Goal: Use online tool/utility: Utilize a website feature to perform a specific function

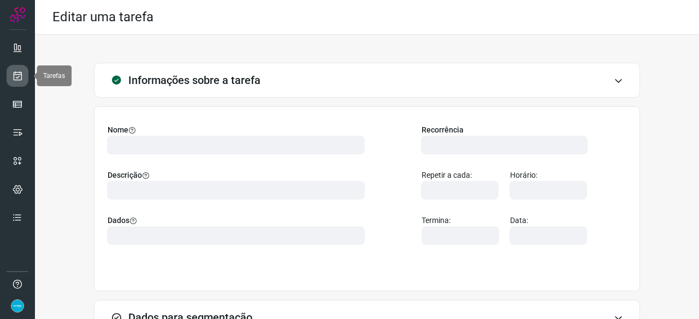
click at [24, 74] on link at bounding box center [18, 76] width 22 height 22
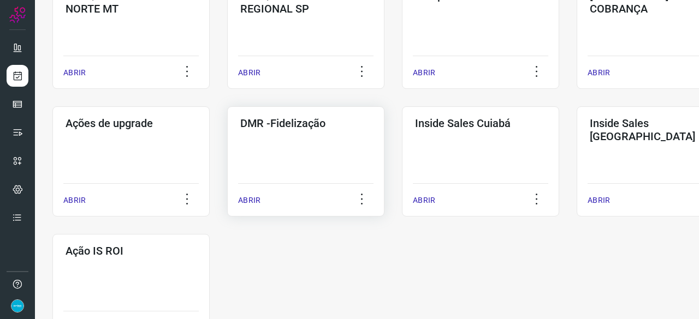
click at [246, 195] on p "ABRIR" at bounding box center [249, 200] width 22 height 11
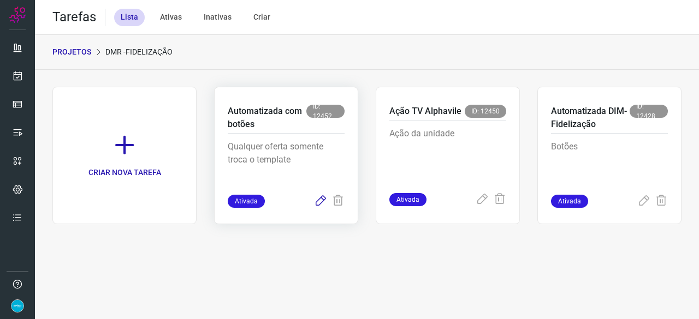
click at [320, 201] on icon at bounding box center [320, 201] width 13 height 13
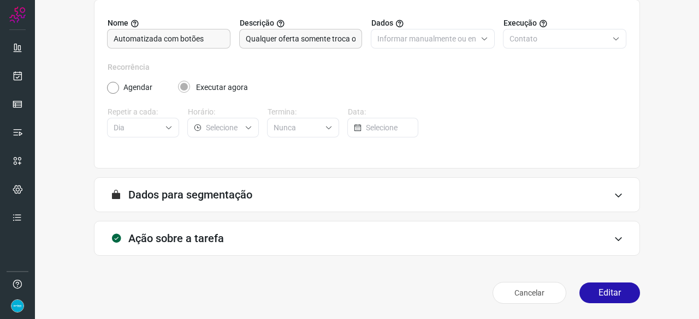
scroll to position [106, 0]
click at [595, 288] on button "Editar" at bounding box center [609, 293] width 61 height 21
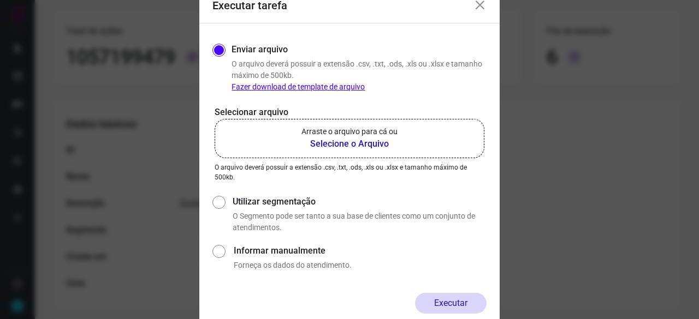
click at [353, 145] on b "Selecione o Arquivo" at bounding box center [349, 144] width 96 height 13
click at [0, 0] on input "Arraste o arquivo para cá ou Selecione o Arquivo" at bounding box center [0, 0] width 0 height 0
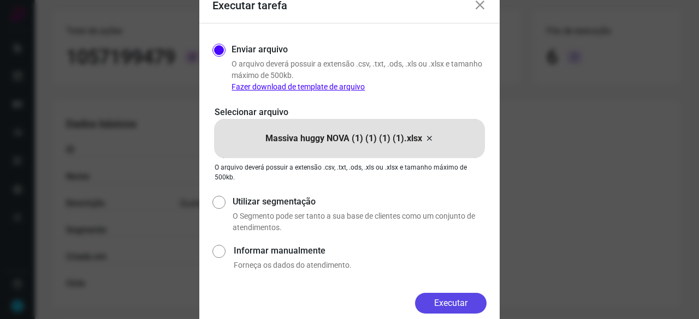
click at [451, 299] on button "Executar" at bounding box center [450, 303] width 71 height 21
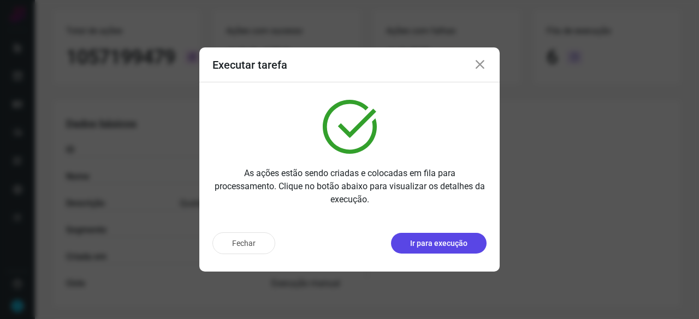
click at [467, 247] on button "Ir para execução" at bounding box center [439, 243] width 96 height 21
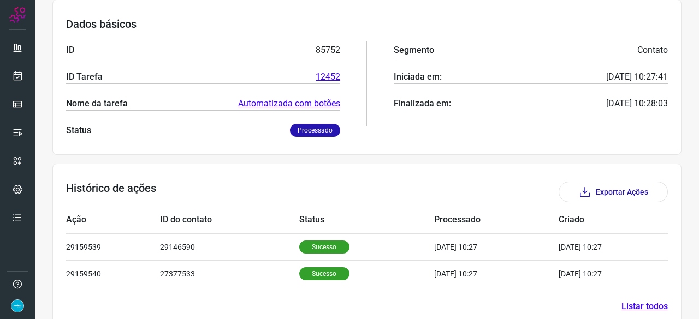
scroll to position [183, 0]
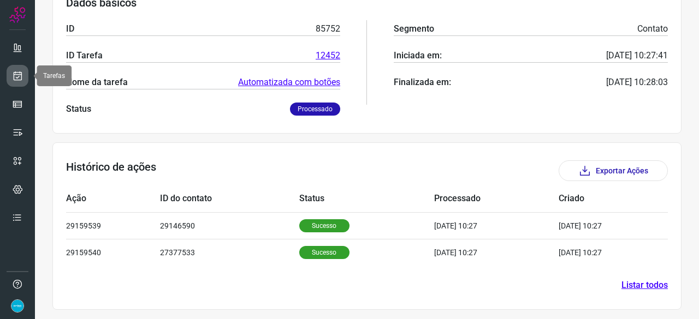
click at [22, 75] on icon at bounding box center [17, 75] width 11 height 11
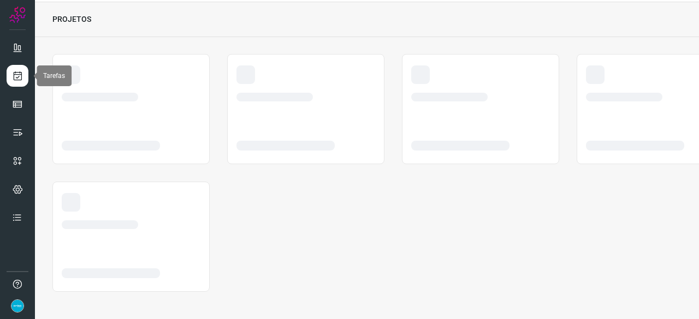
scroll to position [33, 0]
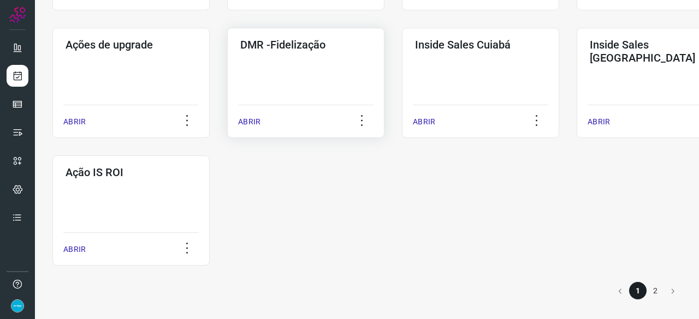
click at [250, 121] on p "ABRIR" at bounding box center [249, 121] width 22 height 11
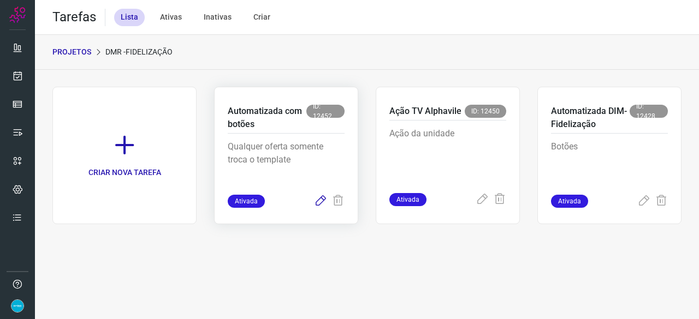
click at [320, 201] on icon at bounding box center [320, 201] width 13 height 13
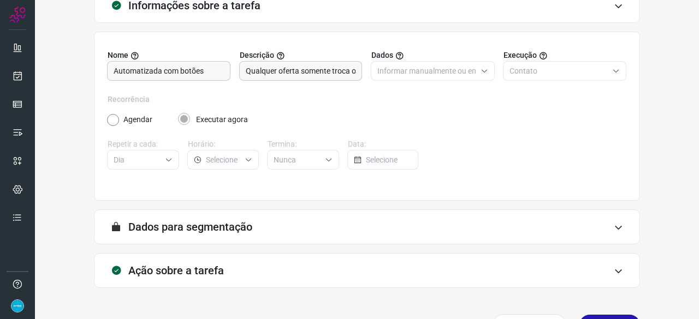
scroll to position [106, 0]
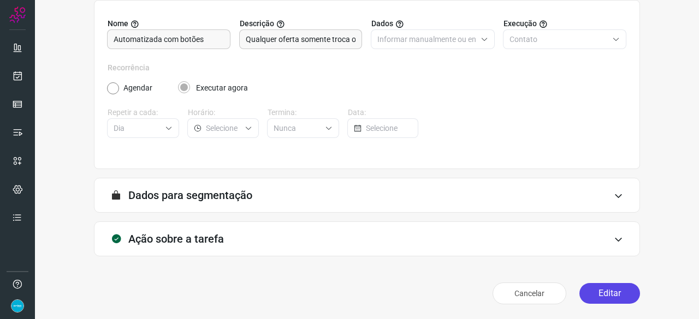
click at [608, 299] on button "Editar" at bounding box center [609, 293] width 61 height 21
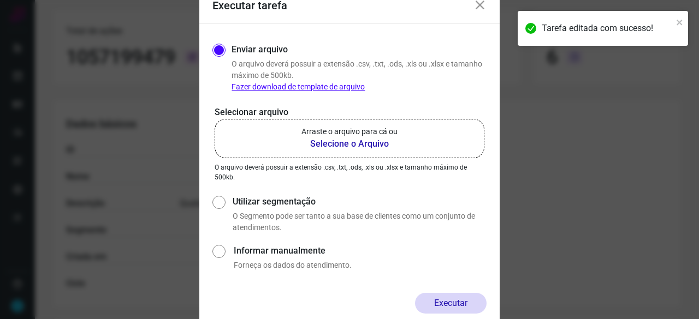
click at [345, 146] on b "Selecione o Arquivo" at bounding box center [349, 144] width 96 height 13
click at [0, 0] on input "Arraste o arquivo para cá ou Selecione o Arquivo" at bounding box center [0, 0] width 0 height 0
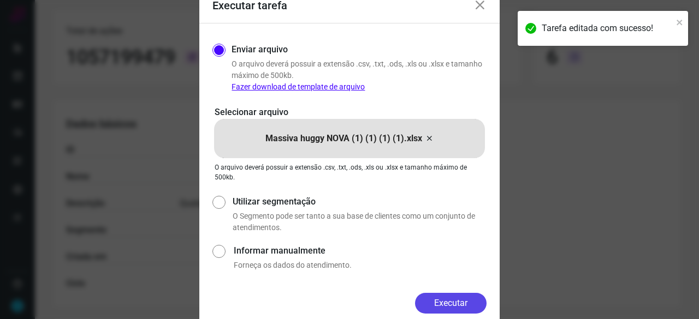
click at [474, 303] on button "Executar" at bounding box center [450, 303] width 71 height 21
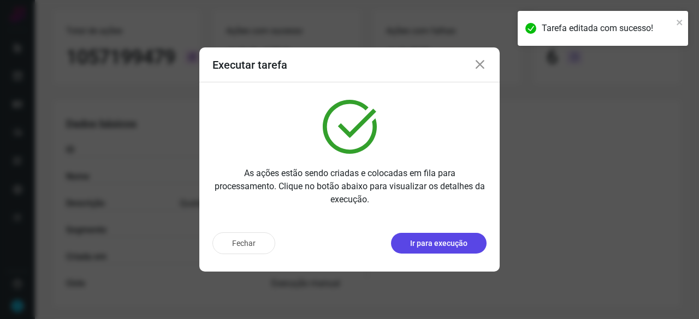
click at [438, 246] on p "Ir para execução" at bounding box center [438, 243] width 57 height 11
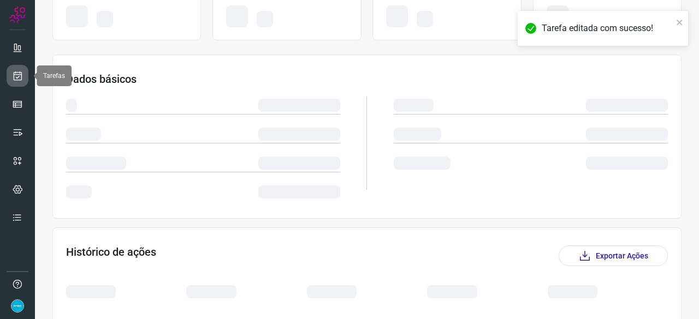
click at [20, 71] on icon at bounding box center [17, 75] width 11 height 11
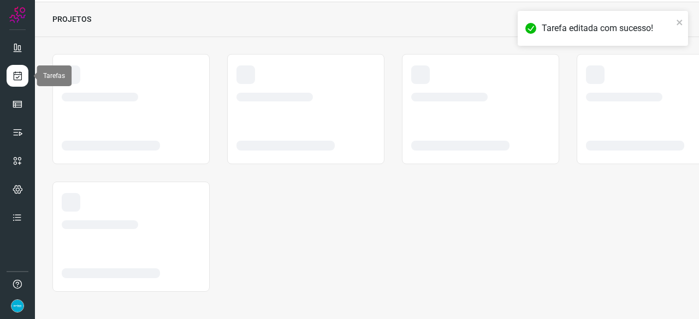
scroll to position [33, 0]
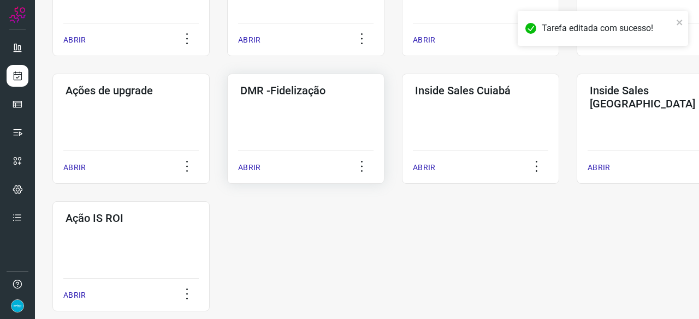
click at [254, 166] on p "ABRIR" at bounding box center [249, 167] width 22 height 11
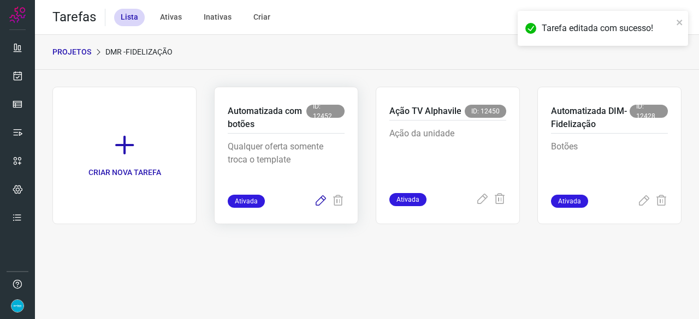
click at [321, 198] on icon at bounding box center [320, 201] width 13 height 13
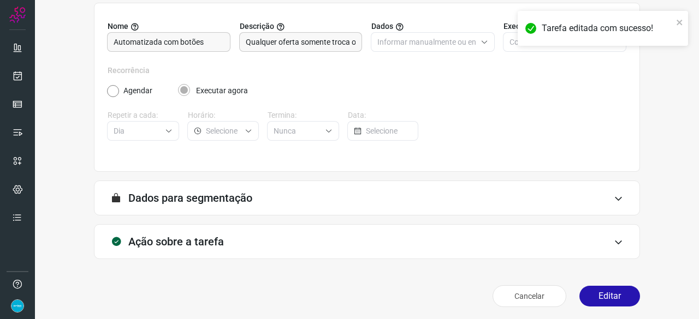
scroll to position [106, 0]
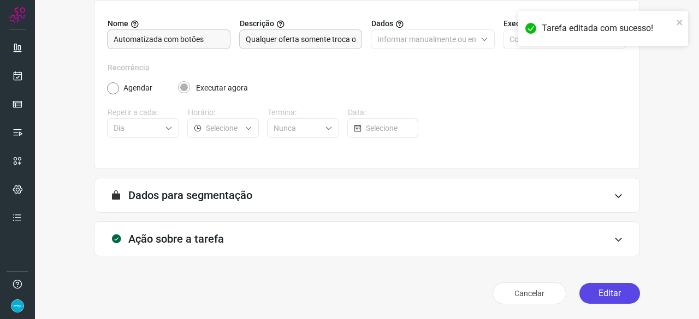
click at [594, 294] on button "Editar" at bounding box center [609, 293] width 61 height 21
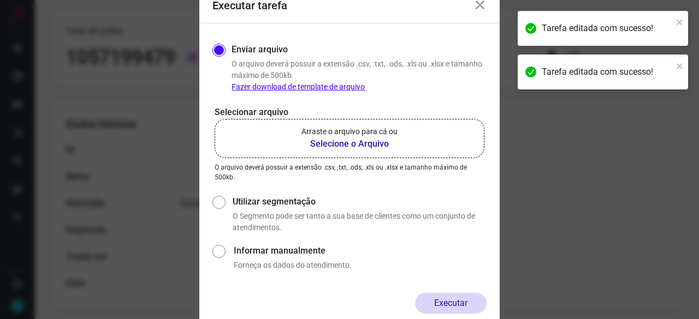
click at [330, 144] on b "Selecione o Arquivo" at bounding box center [349, 144] width 96 height 13
click at [0, 0] on input "Arraste o arquivo para cá ou Selecione o Arquivo" at bounding box center [0, 0] width 0 height 0
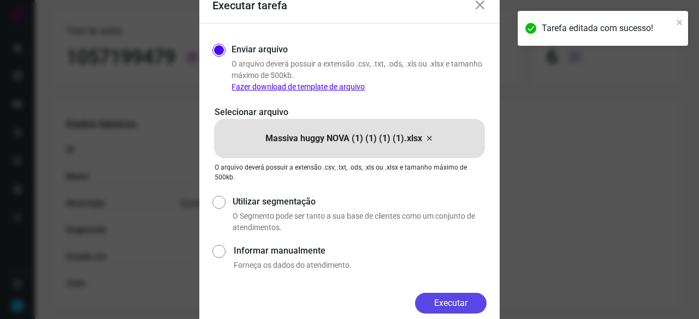
click at [439, 298] on button "Executar" at bounding box center [450, 303] width 71 height 21
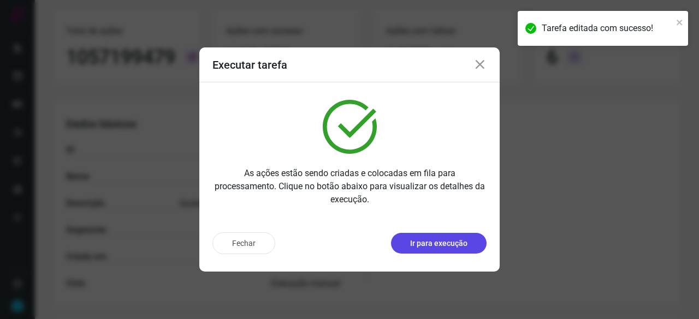
click at [444, 247] on p "Ir para execução" at bounding box center [438, 243] width 57 height 11
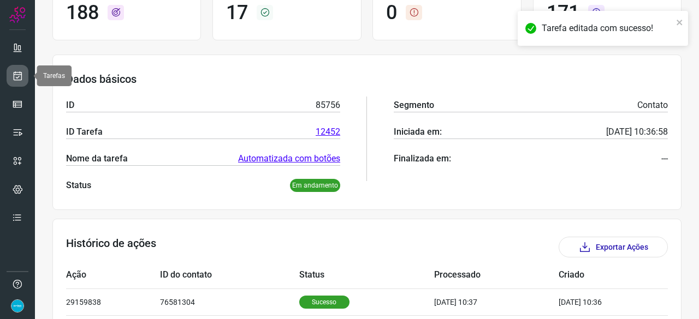
click at [10, 73] on link at bounding box center [18, 76] width 22 height 22
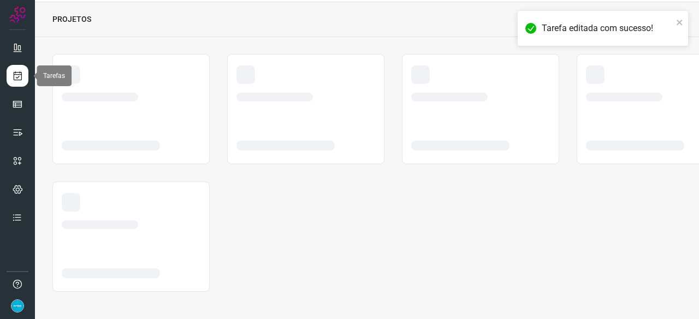
scroll to position [33, 0]
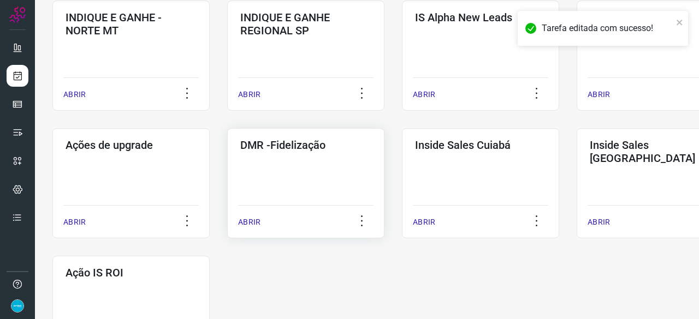
click at [251, 221] on p "ABRIR" at bounding box center [249, 222] width 22 height 11
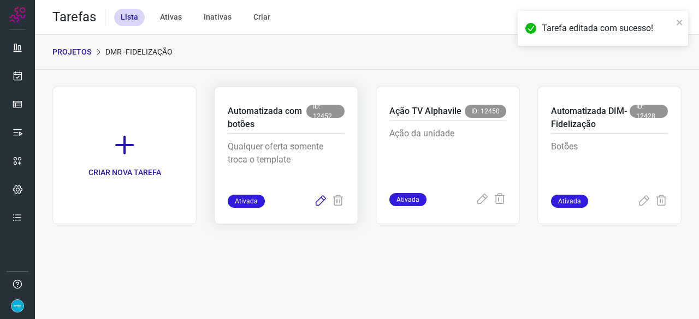
click at [321, 199] on icon at bounding box center [320, 201] width 13 height 13
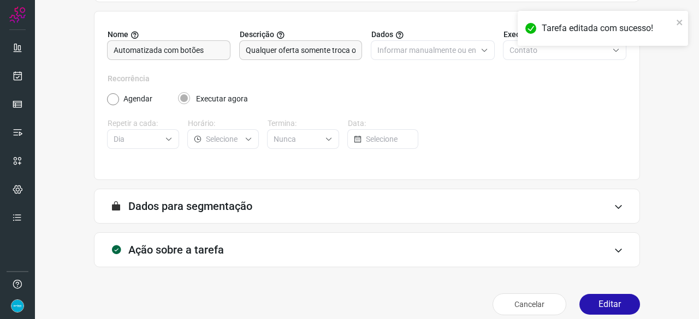
scroll to position [106, 0]
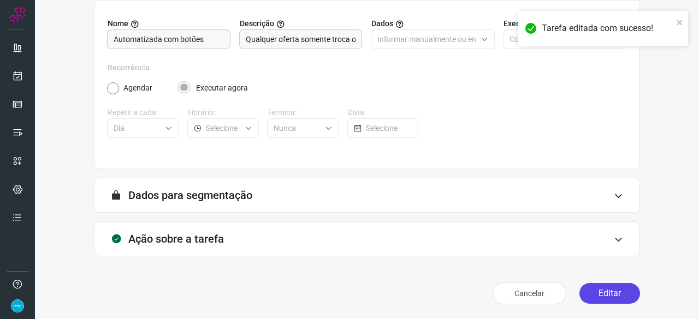
click at [619, 292] on button "Editar" at bounding box center [609, 293] width 61 height 21
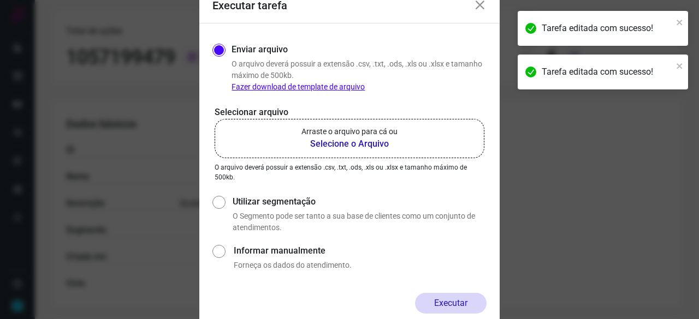
click at [484, 5] on icon at bounding box center [479, 5] width 13 height 13
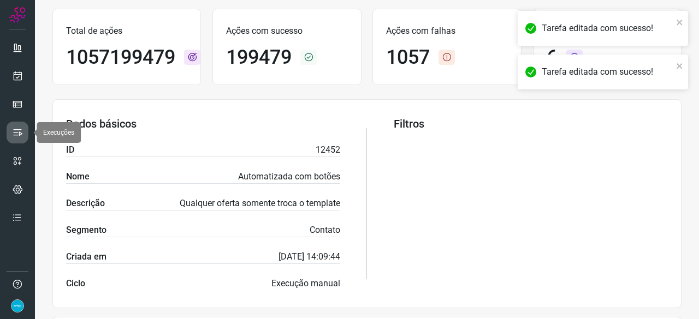
click at [13, 128] on icon at bounding box center [17, 132] width 11 height 11
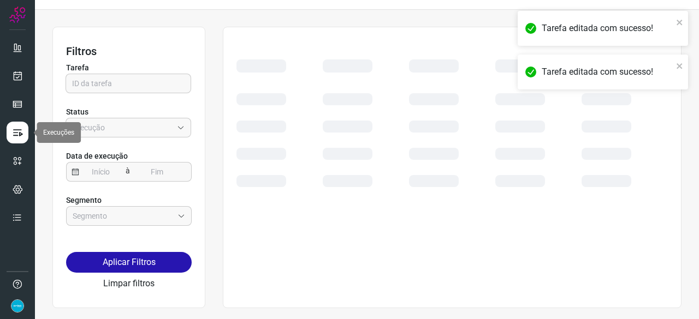
scroll to position [25, 0]
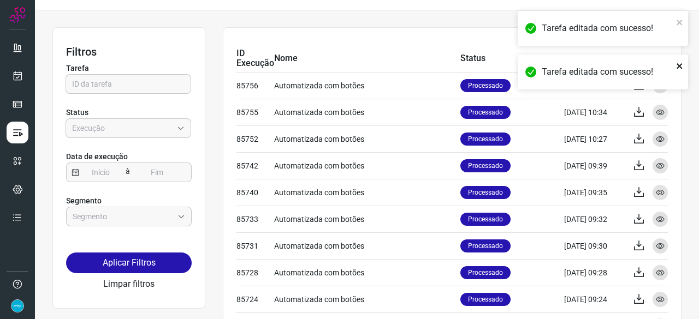
click at [678, 65] on icon "close" at bounding box center [678, 65] width 5 height 5
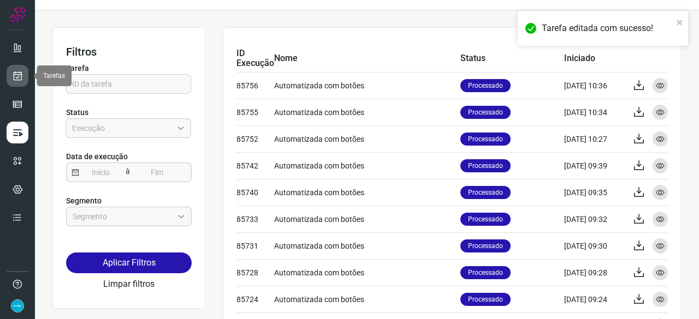
click at [15, 76] on icon at bounding box center [17, 75] width 11 height 11
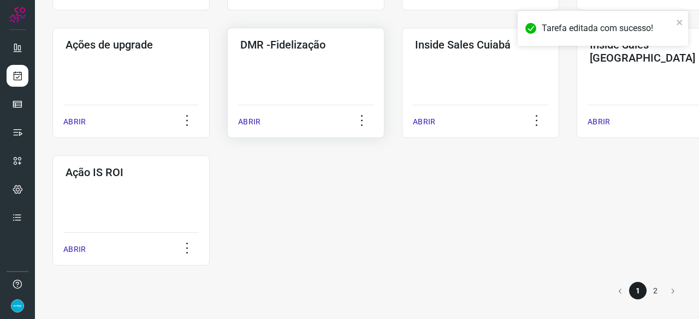
click at [251, 119] on p "ABRIR" at bounding box center [249, 121] width 22 height 11
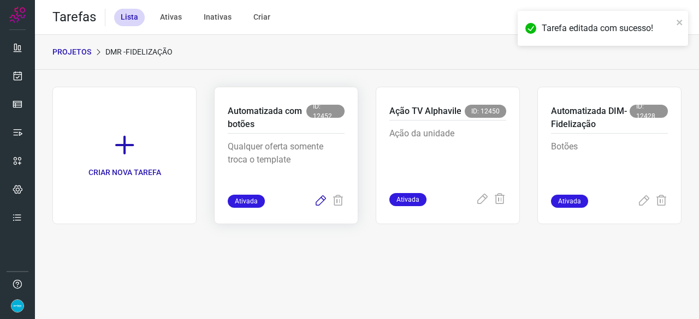
click at [319, 201] on icon at bounding box center [320, 201] width 13 height 13
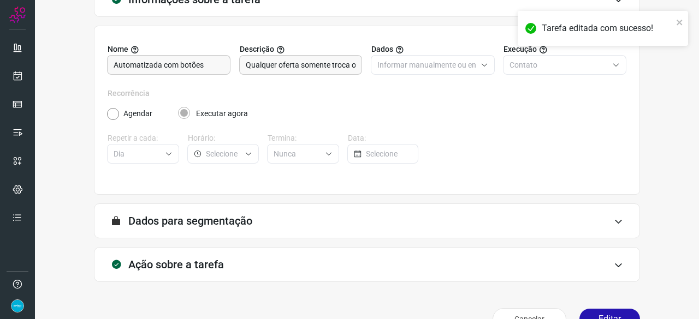
scroll to position [106, 0]
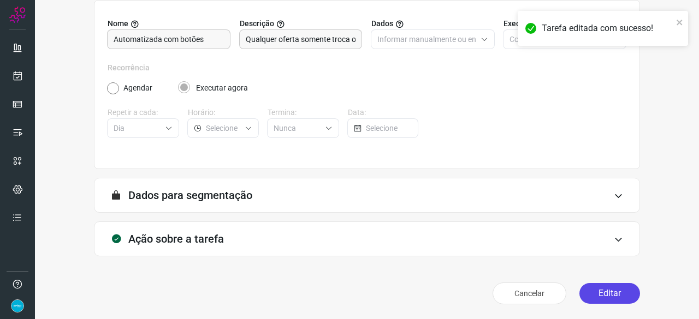
click at [613, 287] on button "Editar" at bounding box center [609, 293] width 61 height 21
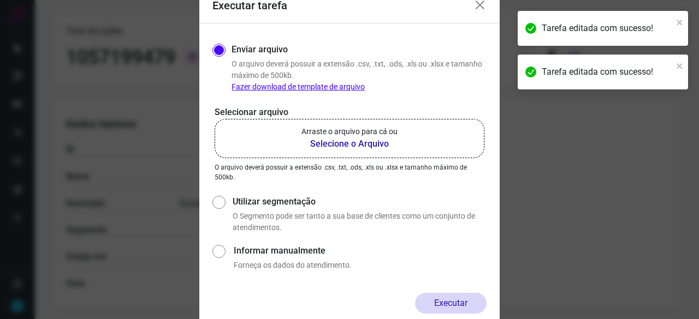
click at [356, 144] on b "Selecione o Arquivo" at bounding box center [349, 144] width 96 height 13
click at [0, 0] on input "Arraste o arquivo para cá ou Selecione o Arquivo" at bounding box center [0, 0] width 0 height 0
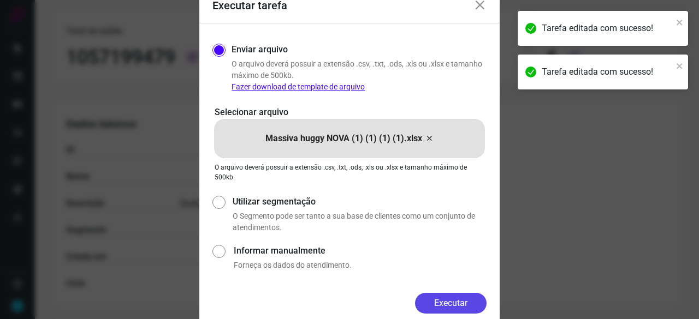
click at [443, 299] on button "Executar" at bounding box center [450, 303] width 71 height 21
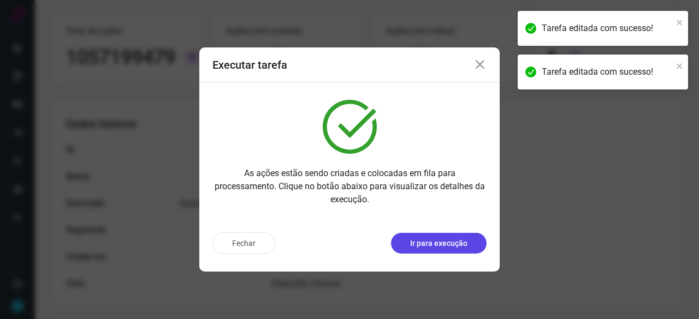
click at [442, 246] on p "Ir para execução" at bounding box center [438, 243] width 57 height 11
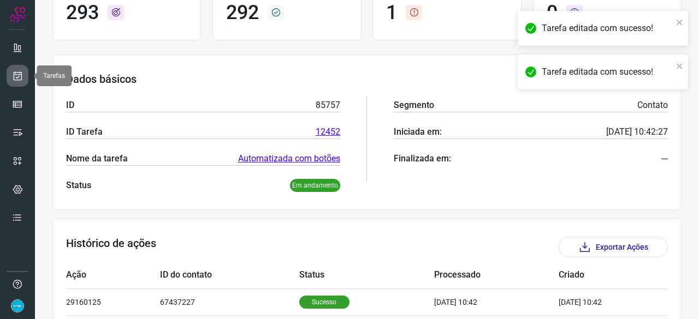
click at [15, 79] on icon at bounding box center [17, 75] width 11 height 11
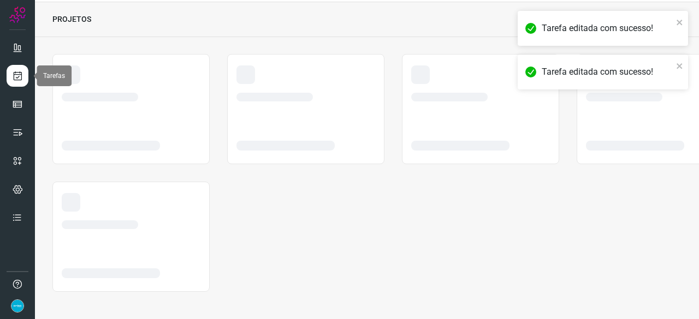
scroll to position [33, 0]
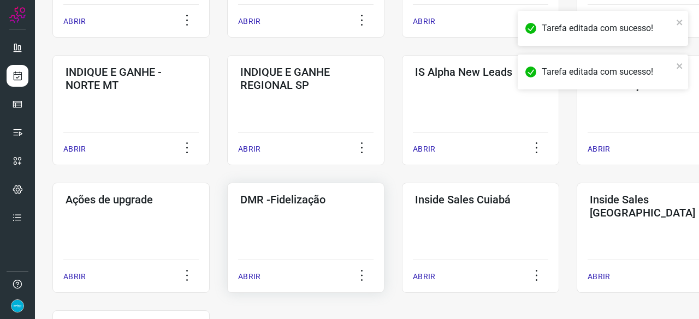
click at [241, 276] on p "ABRIR" at bounding box center [249, 276] width 22 height 11
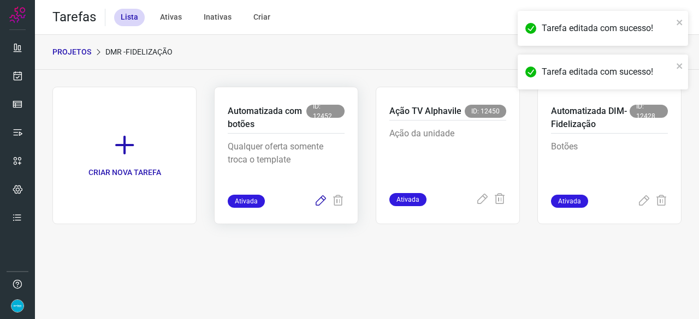
click at [321, 198] on icon at bounding box center [320, 201] width 13 height 13
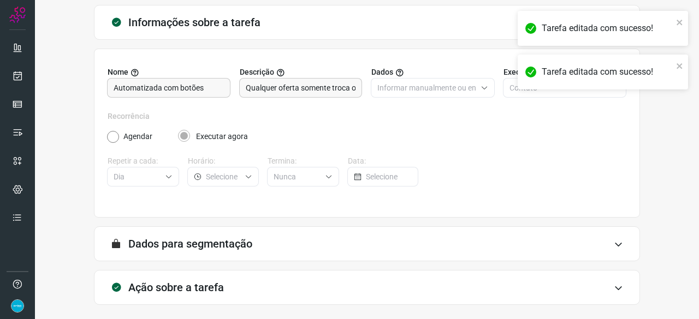
scroll to position [106, 0]
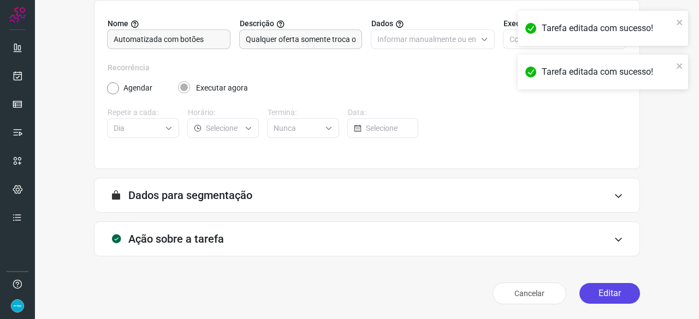
click at [619, 290] on button "Editar" at bounding box center [609, 293] width 61 height 21
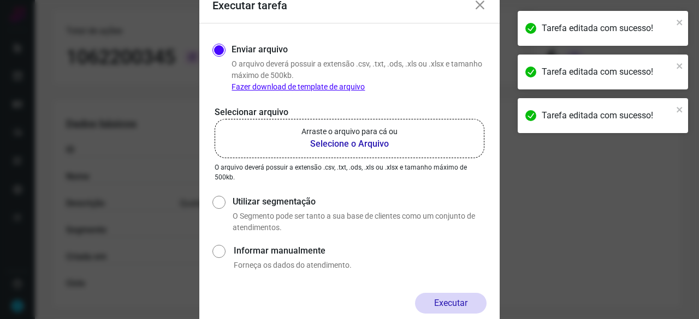
click at [351, 145] on b "Selecione o Arquivo" at bounding box center [349, 144] width 96 height 13
click at [0, 0] on input "Arraste o arquivo para cá ou Selecione o Arquivo" at bounding box center [0, 0] width 0 height 0
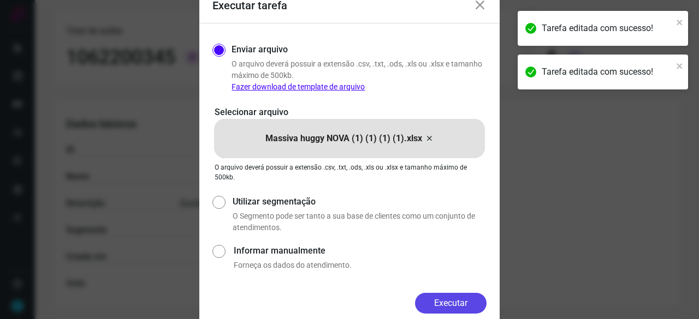
click at [476, 303] on button "Executar" at bounding box center [450, 303] width 71 height 21
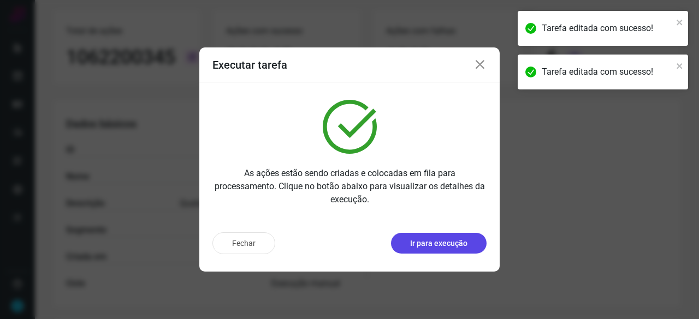
click at [434, 244] on p "Ir para execução" at bounding box center [438, 243] width 57 height 11
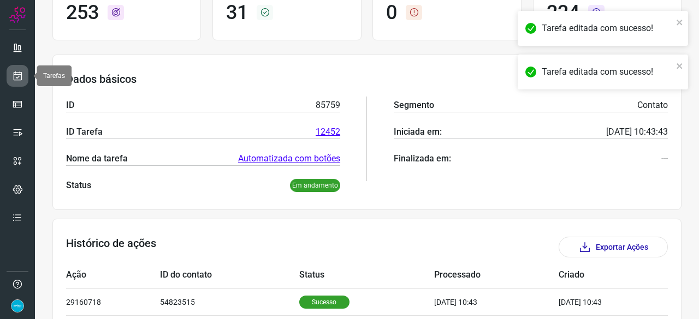
click at [22, 69] on link at bounding box center [18, 76] width 22 height 22
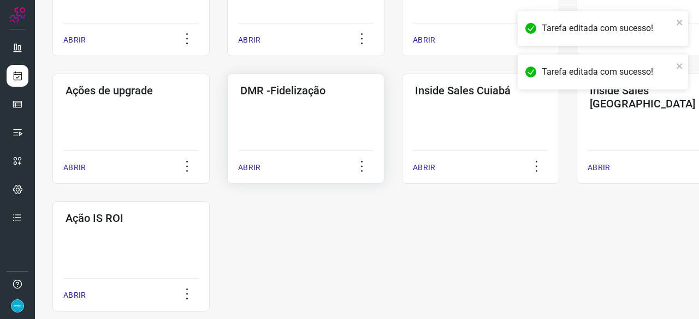
click at [251, 165] on p "ABRIR" at bounding box center [249, 167] width 22 height 11
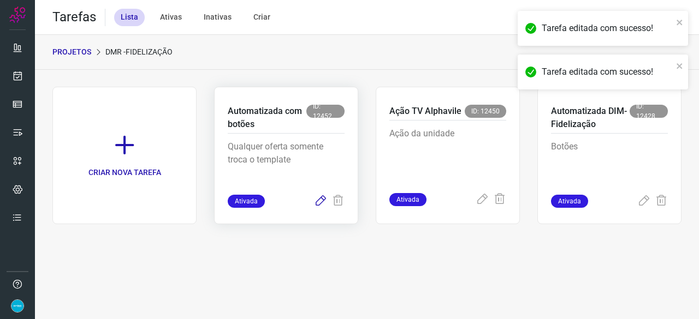
click at [321, 197] on icon at bounding box center [320, 201] width 13 height 13
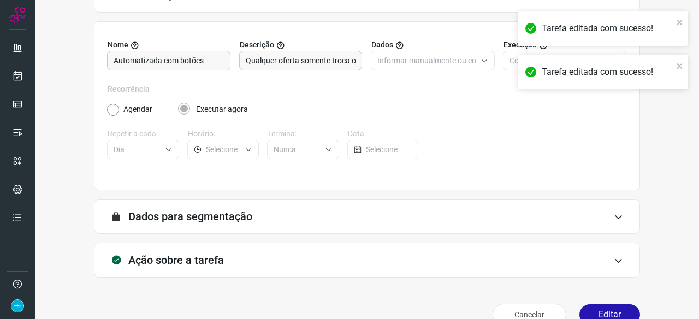
scroll to position [106, 0]
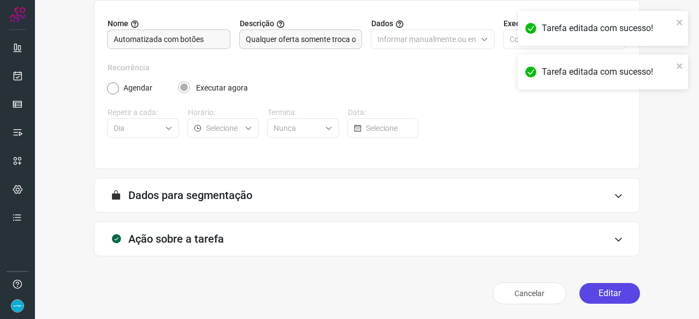
click at [604, 294] on button "Editar" at bounding box center [609, 293] width 61 height 21
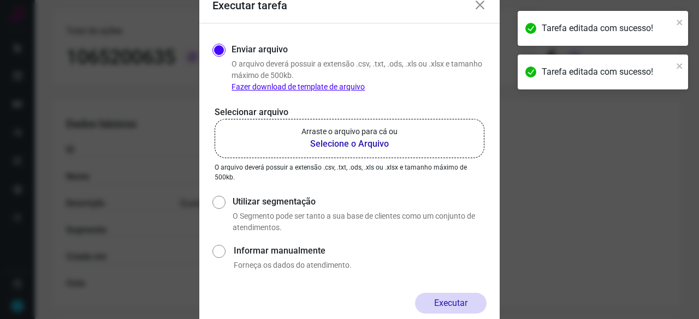
click at [338, 143] on b "Selecione o Arquivo" at bounding box center [349, 144] width 96 height 13
click at [0, 0] on input "Arraste o arquivo para cá ou Selecione o Arquivo" at bounding box center [0, 0] width 0 height 0
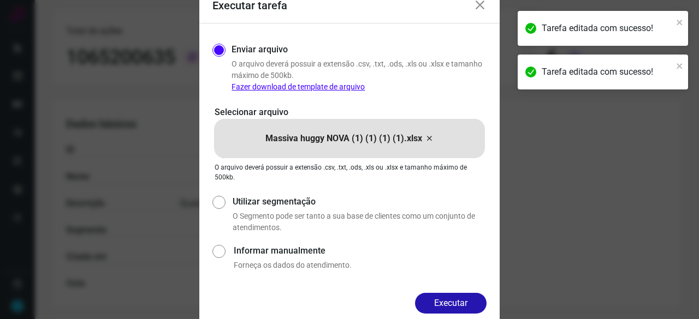
click at [475, 305] on button "Executar" at bounding box center [450, 303] width 71 height 21
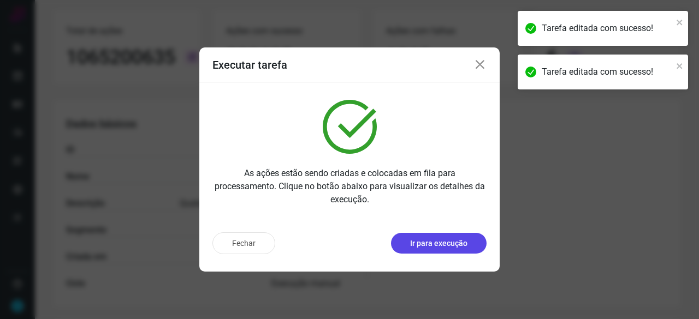
click at [437, 238] on p "Ir para execução" at bounding box center [438, 243] width 57 height 11
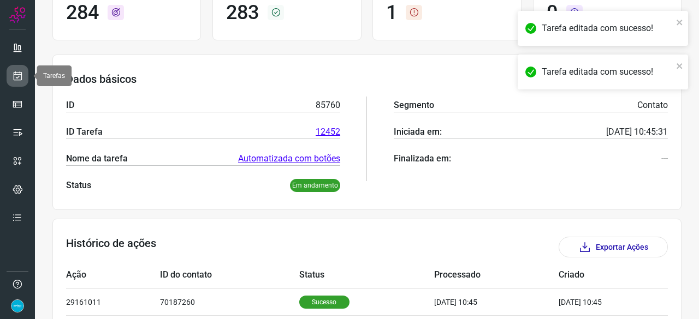
click at [21, 75] on icon at bounding box center [17, 75] width 11 height 11
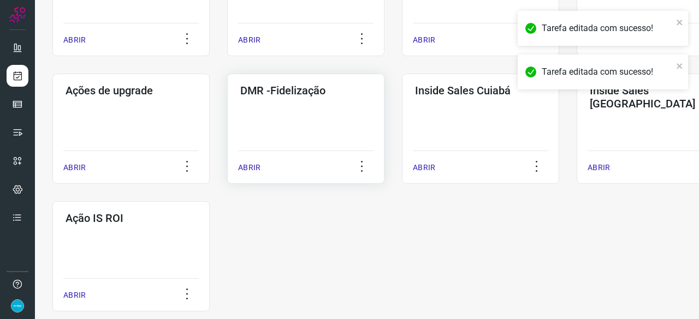
click at [247, 169] on p "ABRIR" at bounding box center [249, 167] width 22 height 11
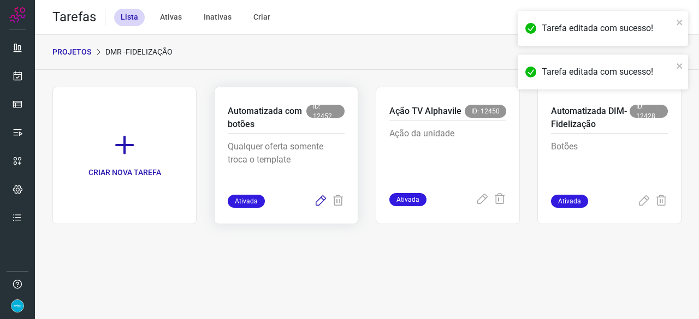
click at [321, 202] on icon at bounding box center [320, 201] width 13 height 13
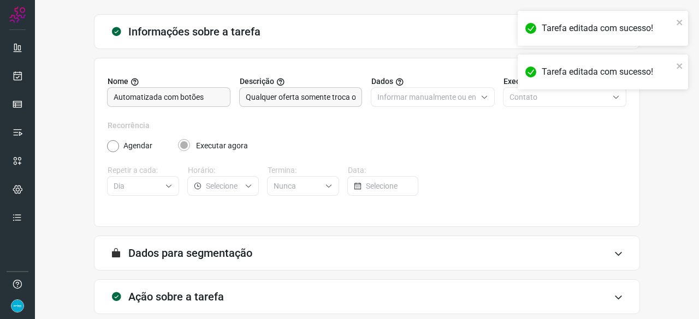
scroll to position [106, 0]
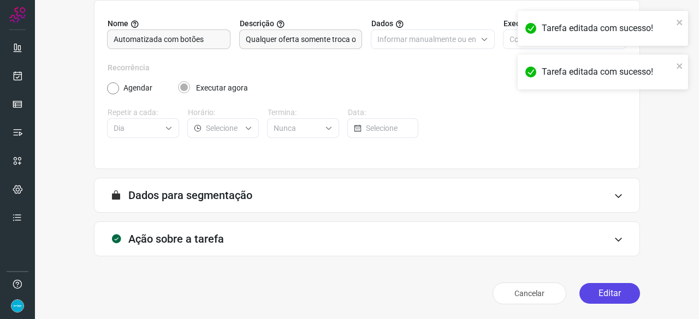
click at [593, 293] on button "Editar" at bounding box center [609, 293] width 61 height 21
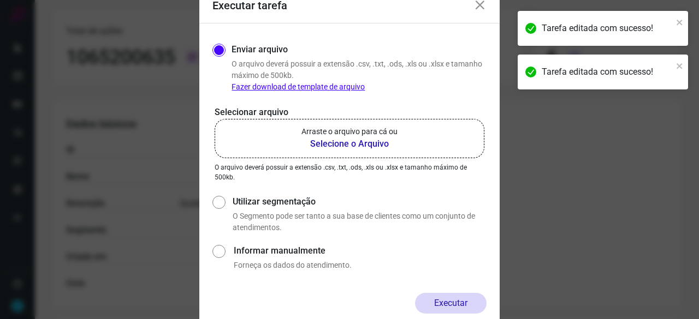
click at [337, 144] on b "Selecione o Arquivo" at bounding box center [349, 144] width 96 height 13
click at [0, 0] on input "Arraste o arquivo para cá ou Selecione o Arquivo" at bounding box center [0, 0] width 0 height 0
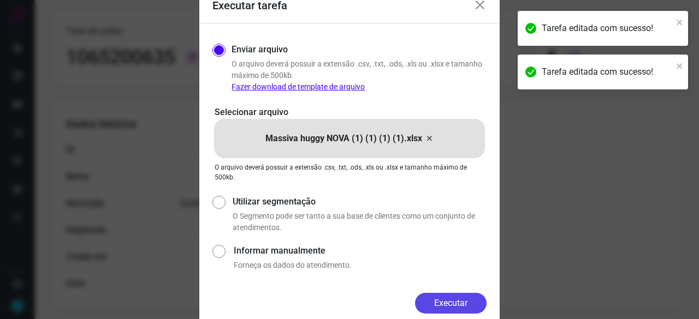
click at [457, 309] on button "Executar" at bounding box center [450, 303] width 71 height 21
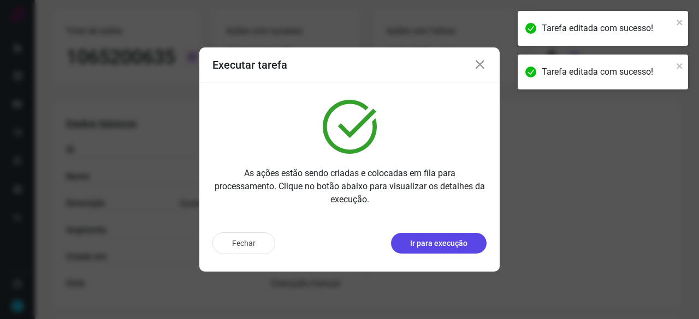
click at [421, 243] on p "Ir para execução" at bounding box center [438, 243] width 57 height 11
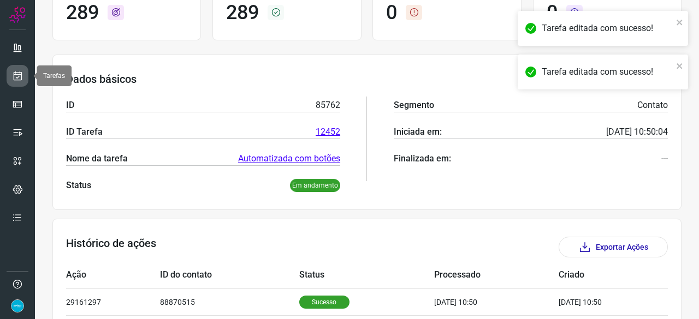
click at [17, 73] on icon at bounding box center [17, 75] width 11 height 11
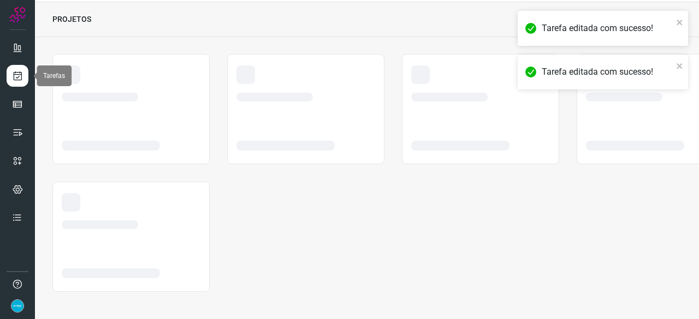
scroll to position [33, 0]
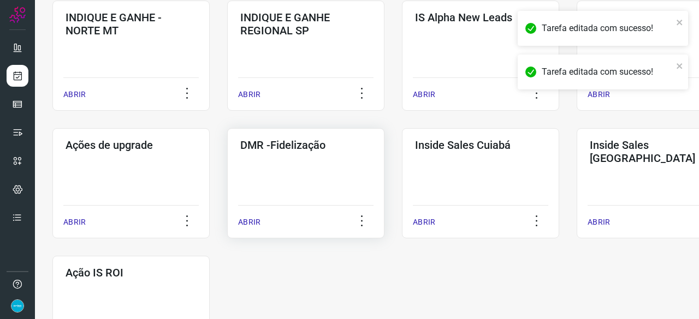
click at [258, 223] on p "ABRIR" at bounding box center [249, 222] width 22 height 11
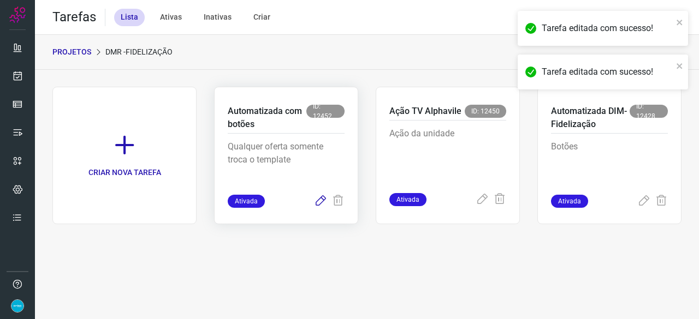
click at [318, 199] on icon at bounding box center [320, 201] width 13 height 13
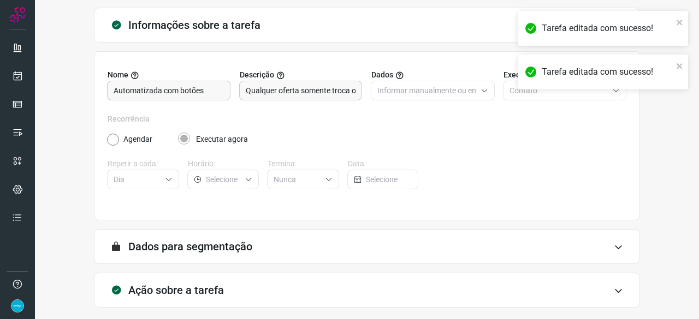
scroll to position [106, 0]
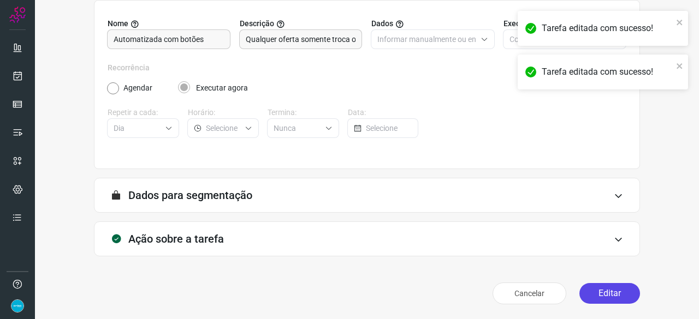
drag, startPoint x: 600, startPoint y: 296, endPoint x: 594, endPoint y: 298, distance: 6.4
click at [599, 296] on button "Editar" at bounding box center [609, 293] width 61 height 21
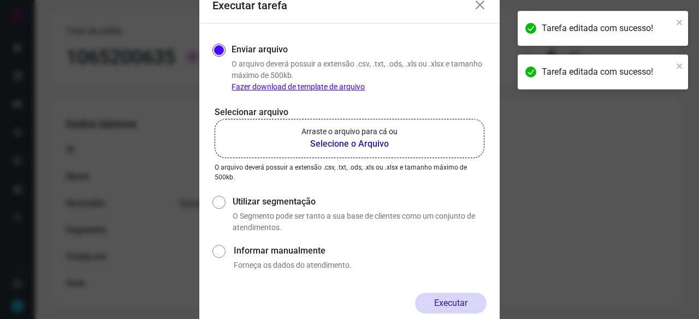
click at [353, 144] on b "Selecione o Arquivo" at bounding box center [349, 144] width 96 height 13
click at [0, 0] on input "Arraste o arquivo para cá ou Selecione o Arquivo" at bounding box center [0, 0] width 0 height 0
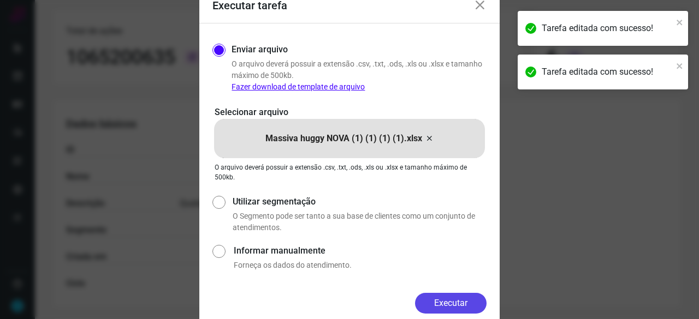
click at [457, 304] on button "Executar" at bounding box center [450, 303] width 71 height 21
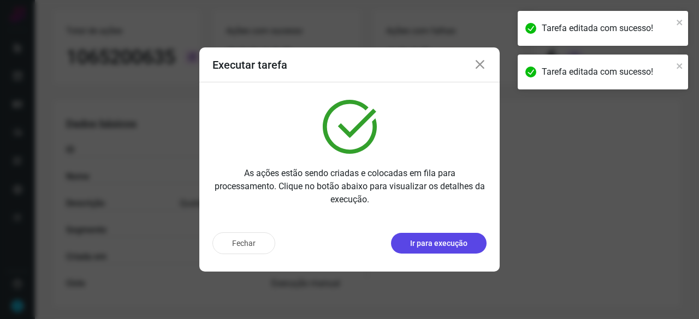
click at [451, 240] on p "Ir para execução" at bounding box center [438, 243] width 57 height 11
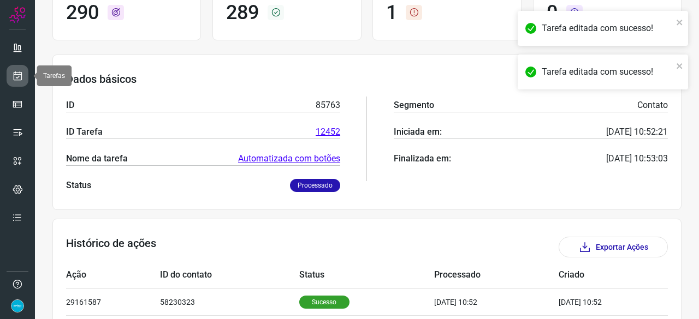
click at [21, 74] on icon at bounding box center [17, 75] width 11 height 11
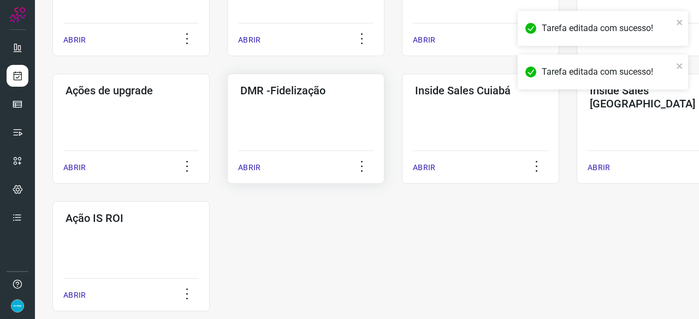
click at [255, 168] on p "ABRIR" at bounding box center [249, 167] width 22 height 11
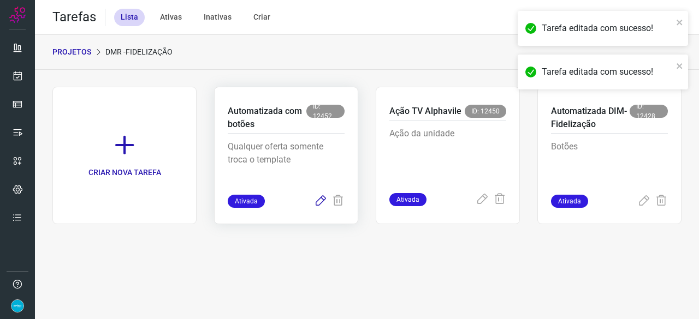
click at [322, 199] on icon at bounding box center [320, 201] width 13 height 13
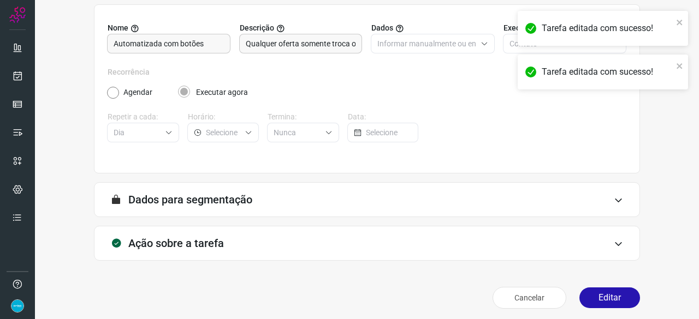
scroll to position [106, 0]
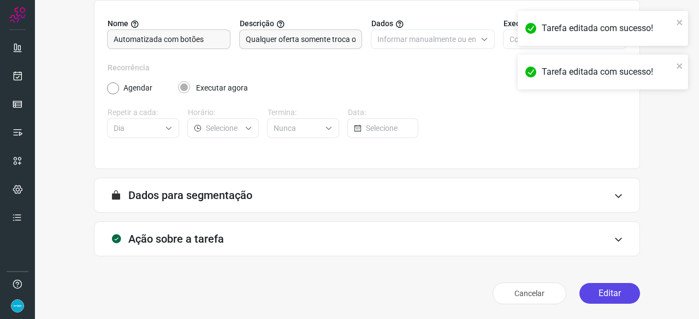
click at [601, 296] on button "Editar" at bounding box center [609, 293] width 61 height 21
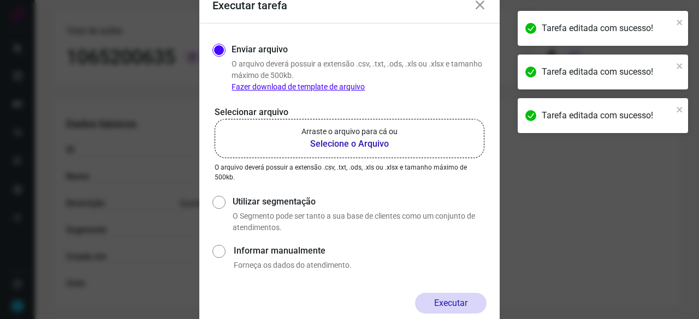
click at [347, 144] on b "Selecione o Arquivo" at bounding box center [349, 144] width 96 height 13
click at [0, 0] on input "Arraste o arquivo para cá ou Selecione o Arquivo" at bounding box center [0, 0] width 0 height 0
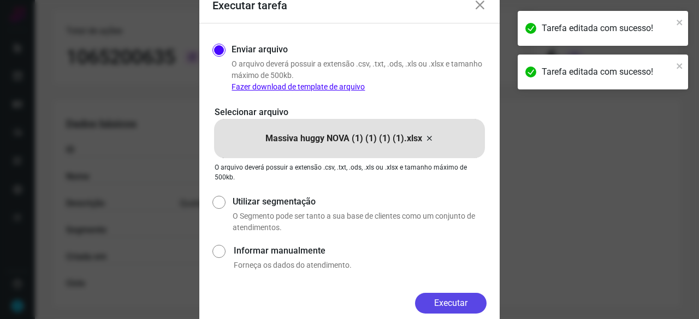
click at [455, 300] on button "Executar" at bounding box center [450, 303] width 71 height 21
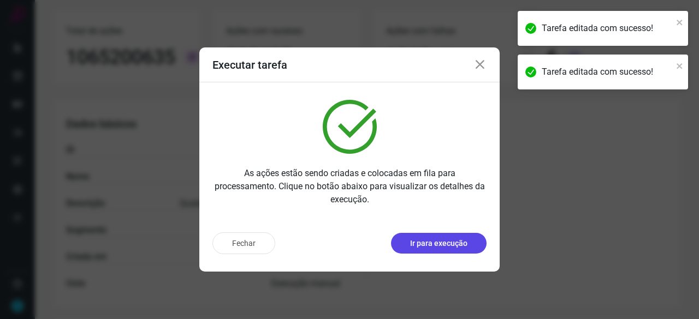
click at [450, 244] on p "Ir para execução" at bounding box center [438, 243] width 57 height 11
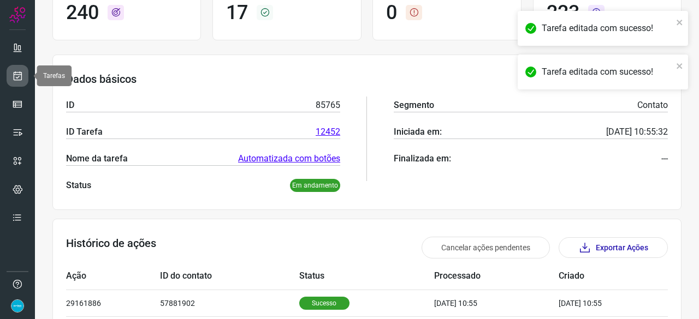
click at [22, 76] on icon at bounding box center [17, 75] width 11 height 11
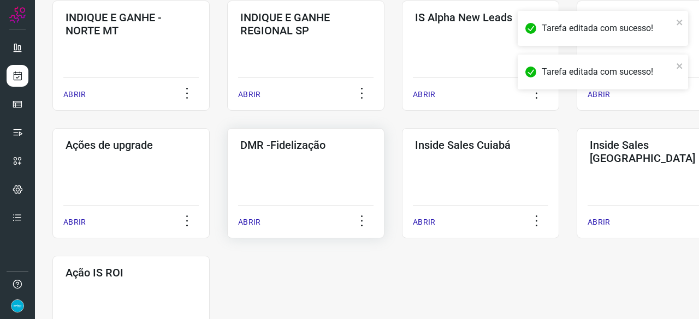
click at [237, 226] on div "DMR -Fidelização ABRIR" at bounding box center [305, 183] width 157 height 110
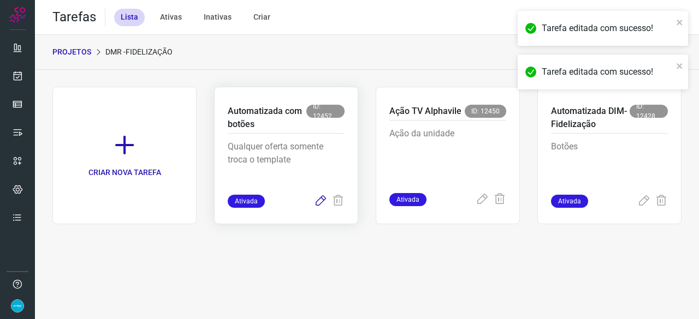
click at [320, 200] on icon at bounding box center [320, 201] width 13 height 13
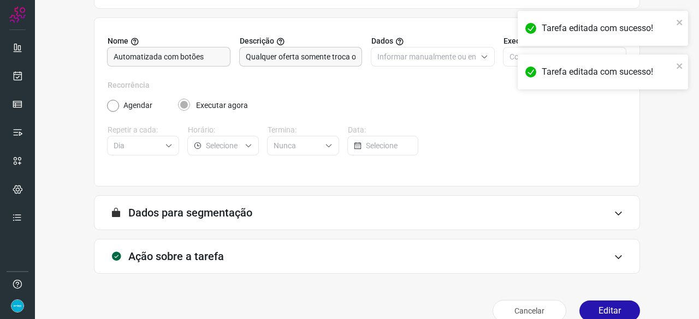
scroll to position [106, 0]
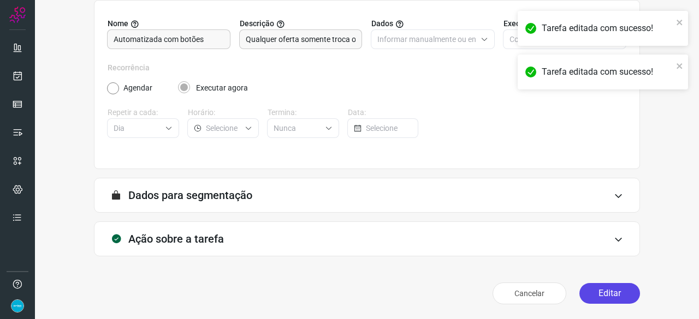
click at [604, 290] on button "Editar" at bounding box center [609, 293] width 61 height 21
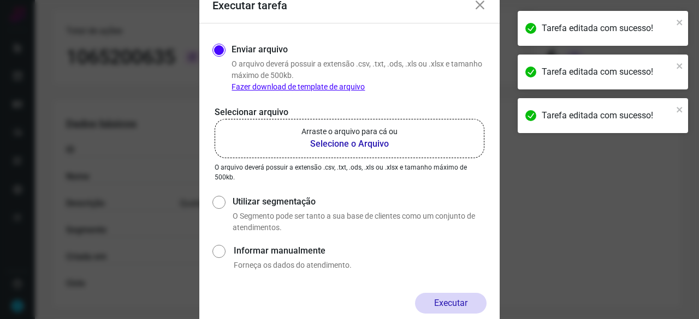
click at [328, 141] on b "Selecione o Arquivo" at bounding box center [349, 144] width 96 height 13
click at [0, 0] on input "Arraste o arquivo para cá ou Selecione o Arquivo" at bounding box center [0, 0] width 0 height 0
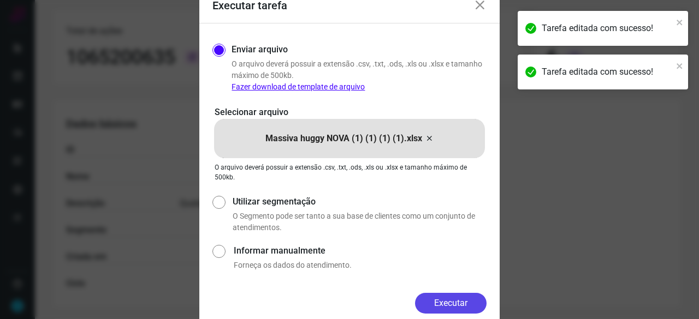
click at [454, 302] on button "Executar" at bounding box center [450, 303] width 71 height 21
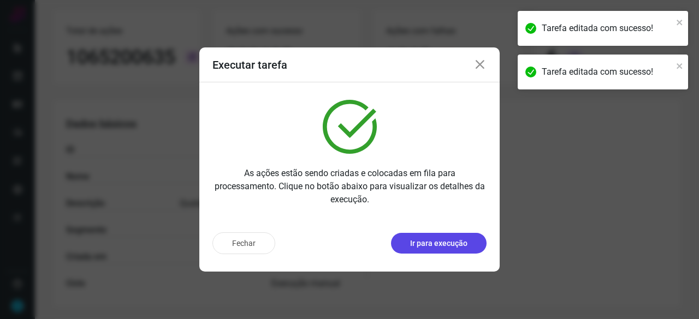
click at [415, 242] on p "Ir para execução" at bounding box center [438, 243] width 57 height 11
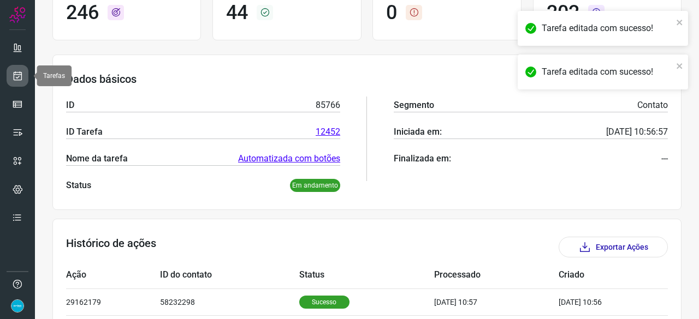
click at [20, 74] on icon at bounding box center [17, 75] width 11 height 11
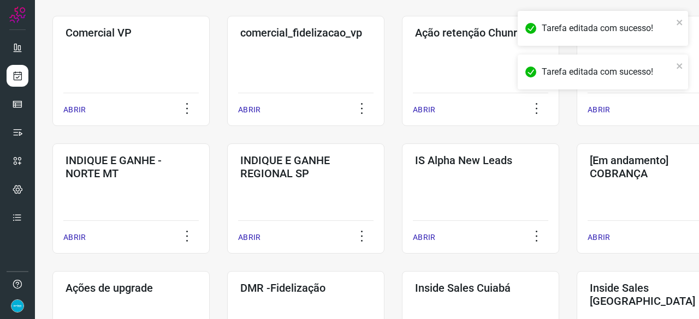
scroll to position [360, 0]
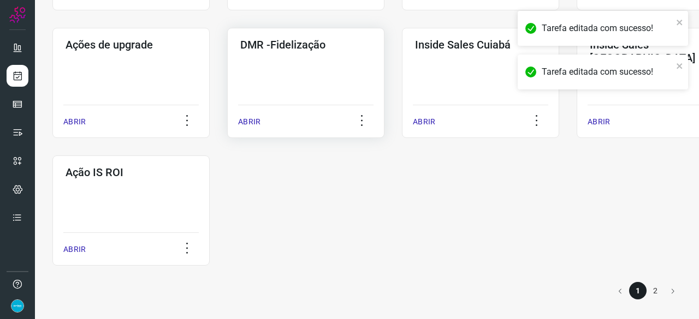
click at [253, 120] on p "ABRIR" at bounding box center [249, 121] width 22 height 11
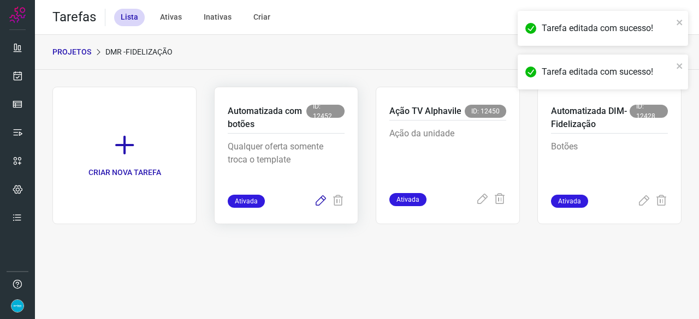
click at [322, 200] on icon at bounding box center [320, 201] width 13 height 13
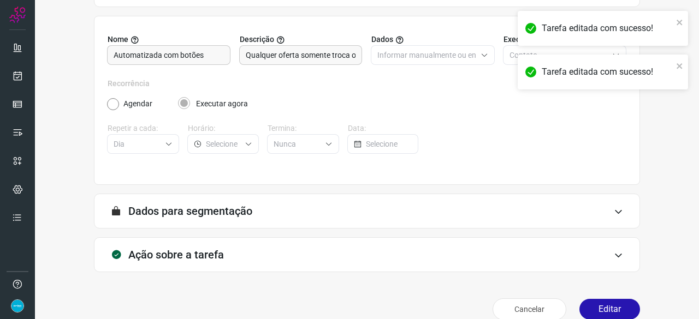
scroll to position [106, 0]
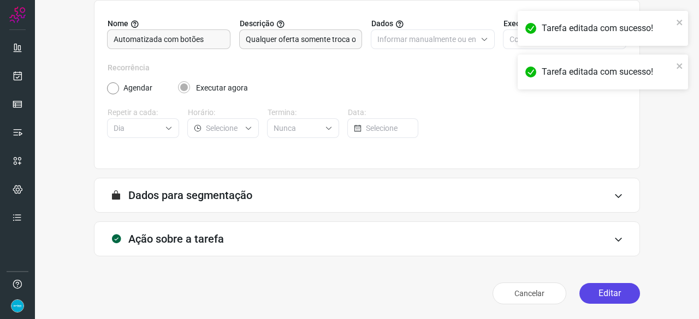
click at [607, 296] on button "Editar" at bounding box center [609, 293] width 61 height 21
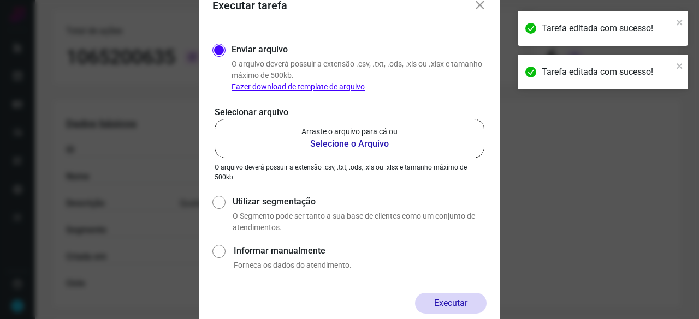
click at [335, 140] on b "Selecione o Arquivo" at bounding box center [349, 144] width 96 height 13
click at [0, 0] on input "Arraste o arquivo para cá ou Selecione o Arquivo" at bounding box center [0, 0] width 0 height 0
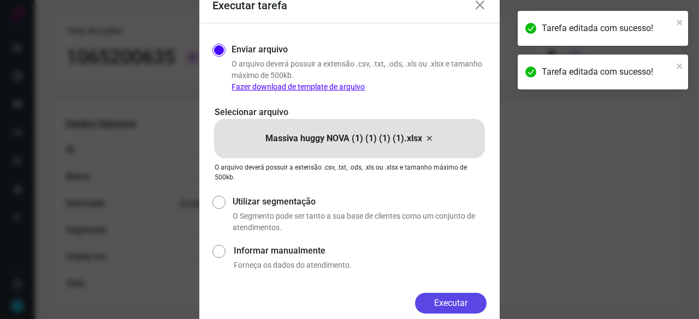
click at [461, 304] on button "Executar" at bounding box center [450, 303] width 71 height 21
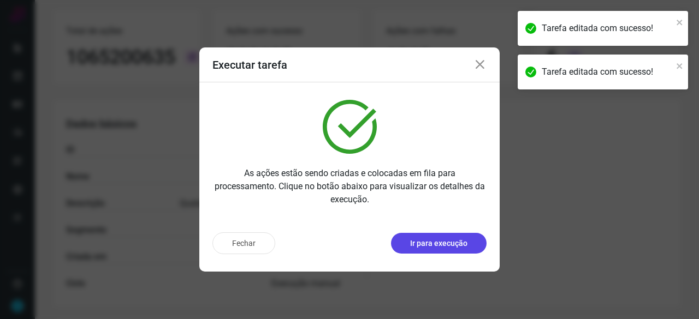
click at [439, 247] on p "Ir para execução" at bounding box center [438, 243] width 57 height 11
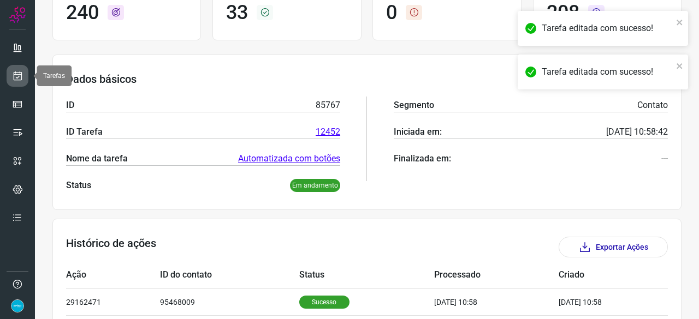
click at [15, 69] on link at bounding box center [18, 76] width 22 height 22
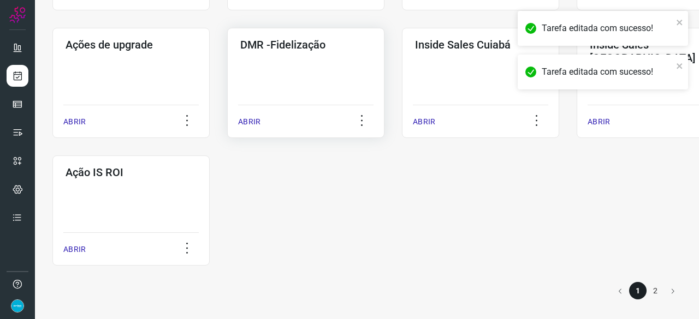
click at [249, 122] on p "ABRIR" at bounding box center [249, 121] width 22 height 11
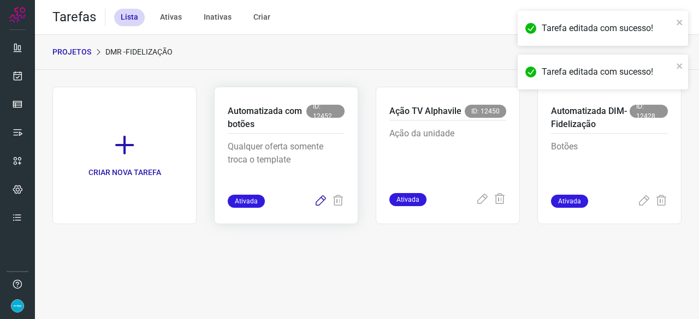
click at [321, 198] on icon at bounding box center [320, 201] width 13 height 13
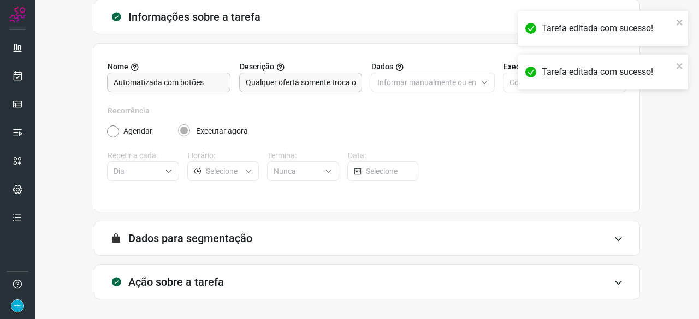
scroll to position [106, 0]
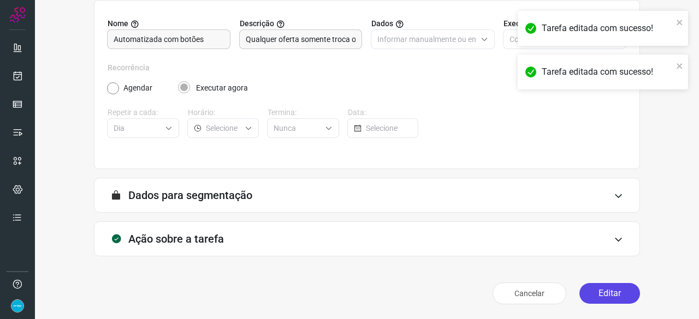
click at [621, 287] on button "Editar" at bounding box center [609, 293] width 61 height 21
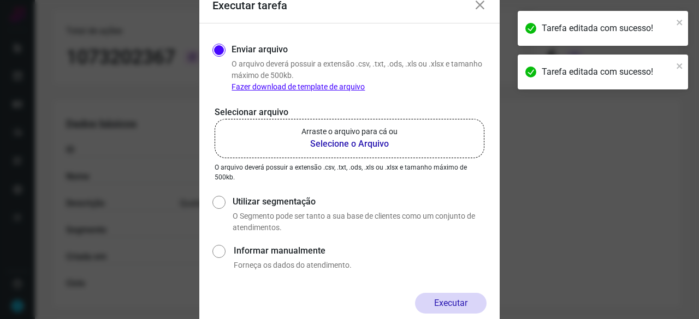
click at [321, 144] on b "Selecione o Arquivo" at bounding box center [349, 144] width 96 height 13
click at [0, 0] on input "Arraste o arquivo para cá ou Selecione o Arquivo" at bounding box center [0, 0] width 0 height 0
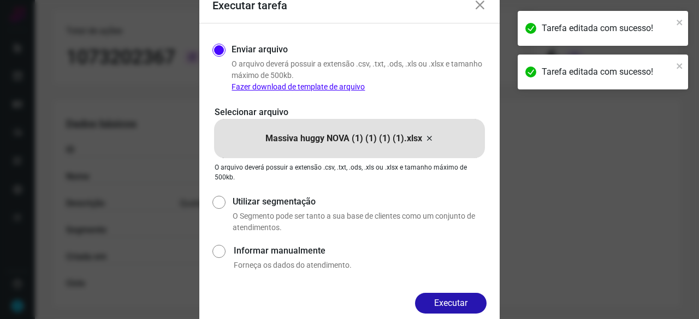
drag, startPoint x: 450, startPoint y: 297, endPoint x: 463, endPoint y: 303, distance: 14.2
click at [451, 297] on button "Executar" at bounding box center [450, 303] width 71 height 21
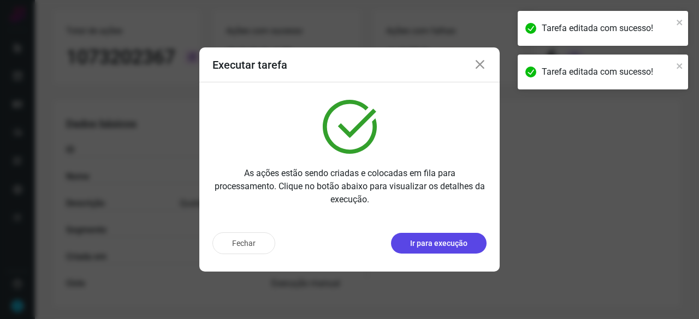
click at [448, 247] on p "Ir para execução" at bounding box center [438, 243] width 57 height 11
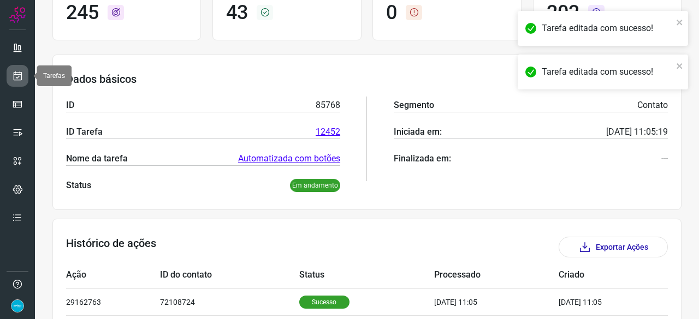
click at [14, 78] on icon at bounding box center [17, 75] width 11 height 11
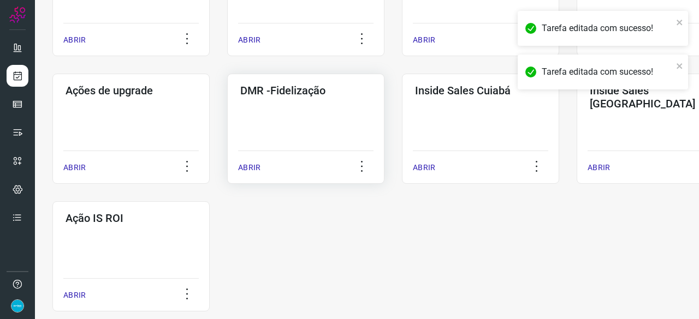
click at [249, 163] on p "ABRIR" at bounding box center [249, 167] width 22 height 11
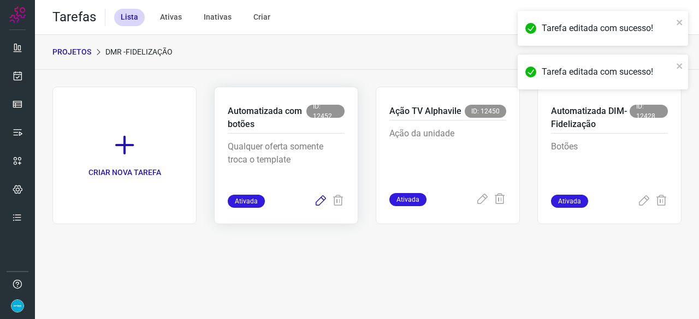
click at [318, 201] on icon at bounding box center [320, 201] width 13 height 13
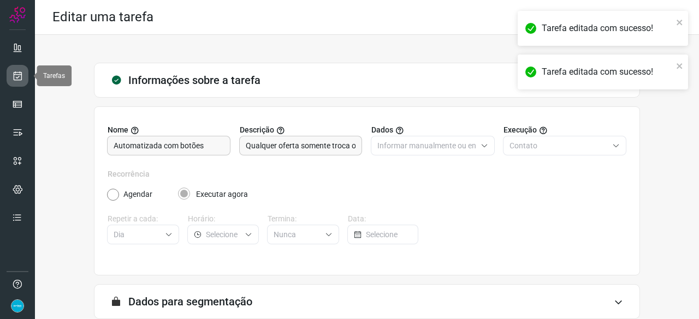
click at [23, 75] on link at bounding box center [18, 76] width 22 height 22
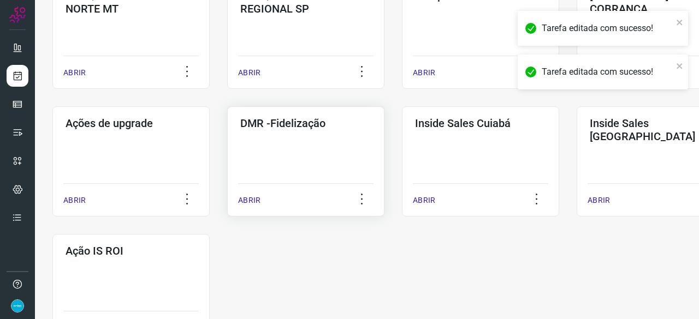
click at [247, 197] on p "ABRIR" at bounding box center [249, 200] width 22 height 11
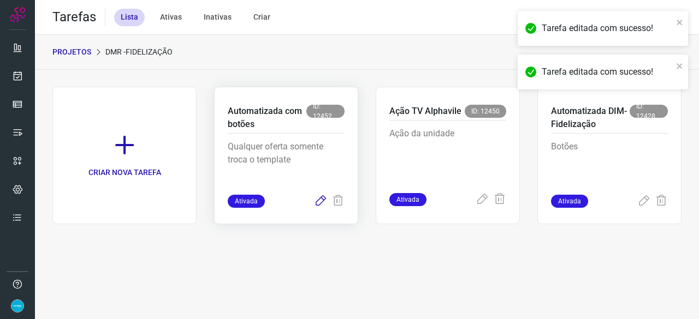
click at [318, 203] on icon at bounding box center [320, 201] width 13 height 13
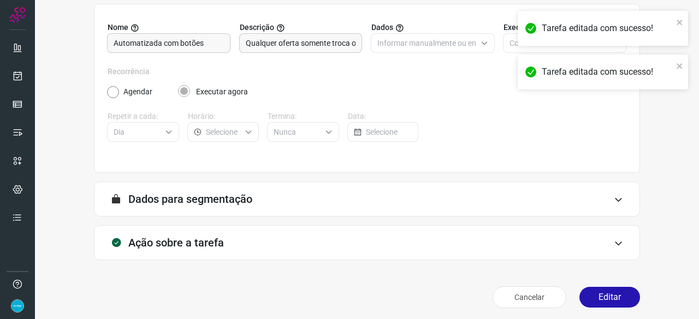
scroll to position [106, 0]
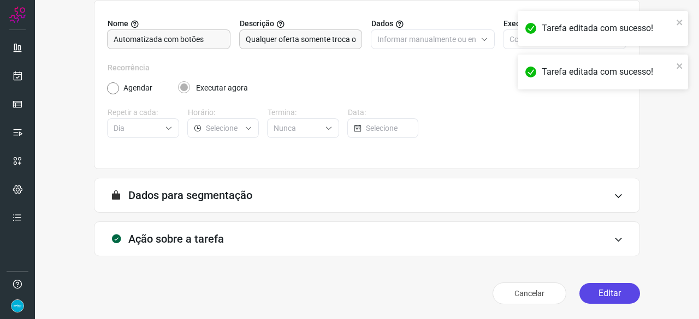
click at [612, 295] on button "Editar" at bounding box center [609, 293] width 61 height 21
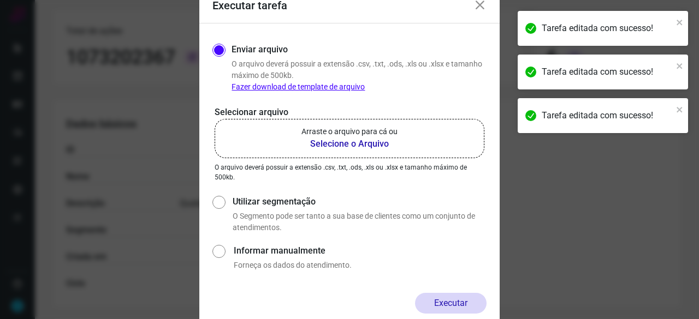
click at [341, 147] on b "Selecione o Arquivo" at bounding box center [349, 144] width 96 height 13
click at [0, 0] on input "Arraste o arquivo para cá ou Selecione o Arquivo" at bounding box center [0, 0] width 0 height 0
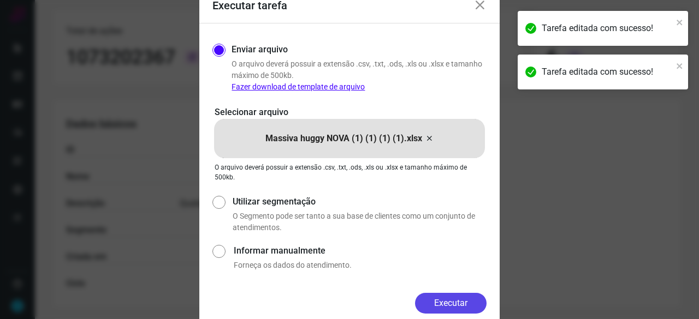
click at [444, 300] on button "Executar" at bounding box center [450, 303] width 71 height 21
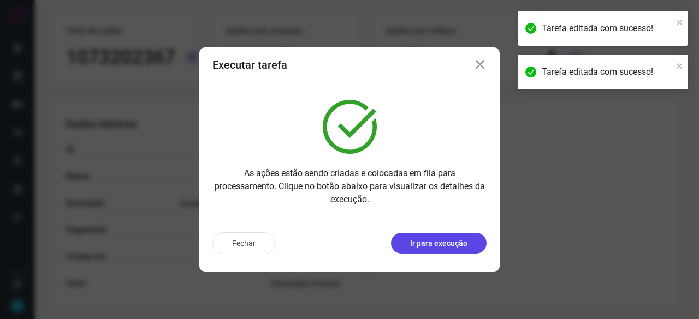
click at [466, 249] on p "Ir para execução" at bounding box center [438, 243] width 57 height 11
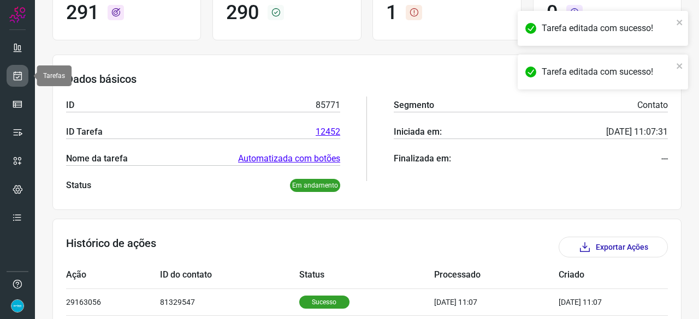
click at [24, 75] on link at bounding box center [18, 76] width 22 height 22
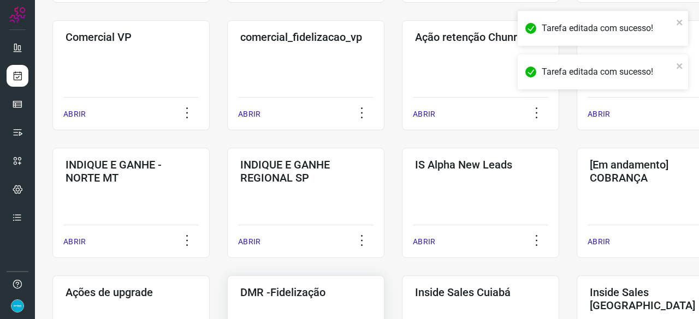
scroll to position [415, 0]
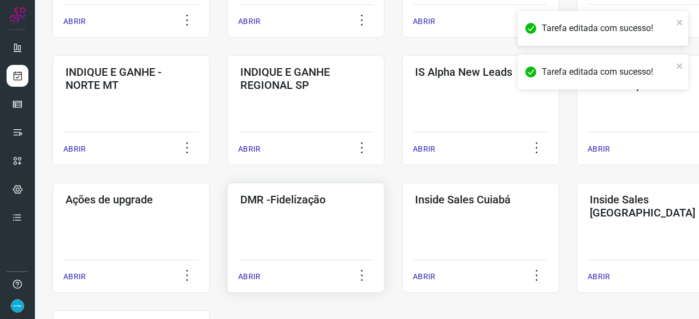
click at [255, 277] on p "ABRIR" at bounding box center [249, 276] width 22 height 11
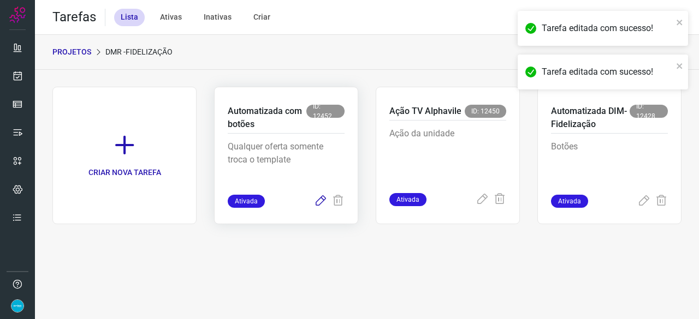
click at [321, 200] on icon at bounding box center [320, 201] width 13 height 13
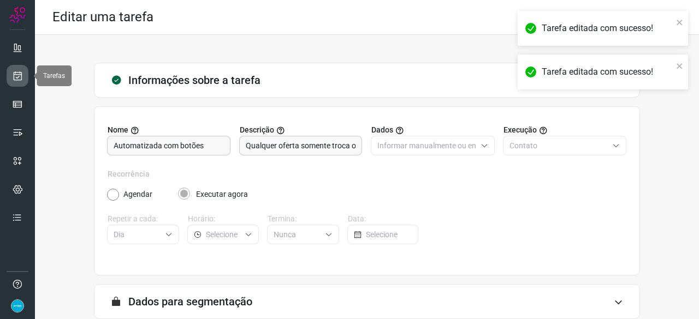
click at [20, 74] on icon at bounding box center [17, 75] width 11 height 11
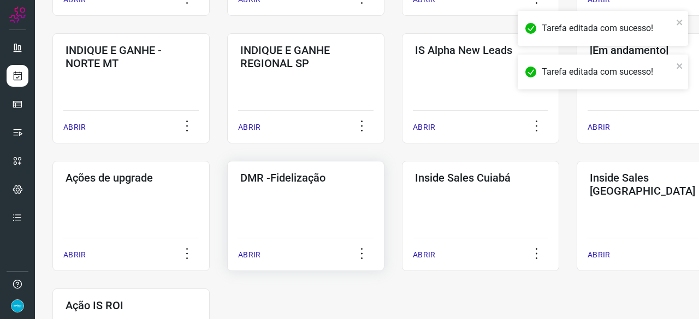
click at [254, 258] on p "ABRIR" at bounding box center [249, 254] width 22 height 11
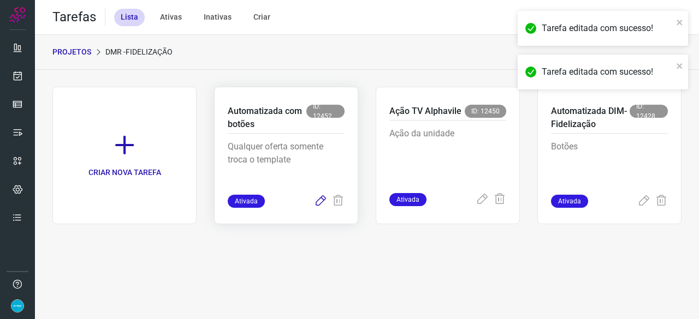
click at [319, 200] on icon at bounding box center [320, 201] width 13 height 13
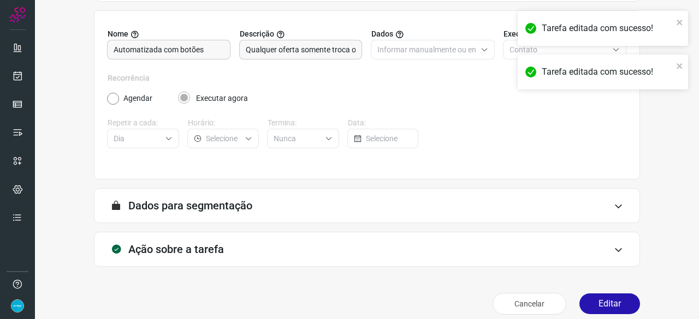
scroll to position [106, 0]
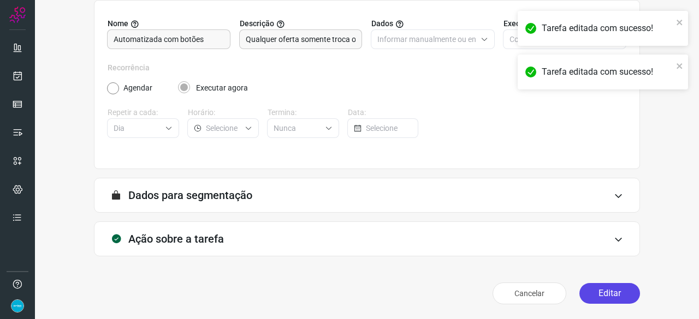
click at [610, 290] on button "Editar" at bounding box center [609, 293] width 61 height 21
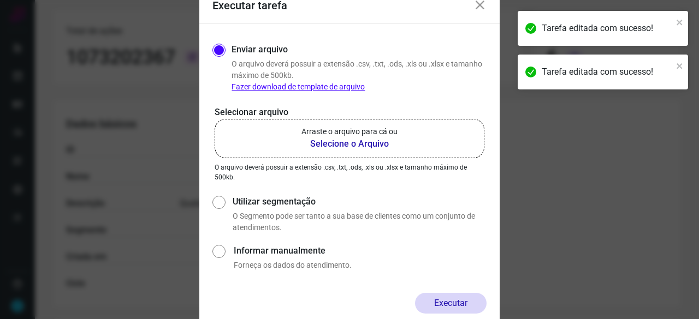
click at [334, 143] on b "Selecione o Arquivo" at bounding box center [349, 144] width 96 height 13
click at [0, 0] on input "Arraste o arquivo para cá ou Selecione o Arquivo" at bounding box center [0, 0] width 0 height 0
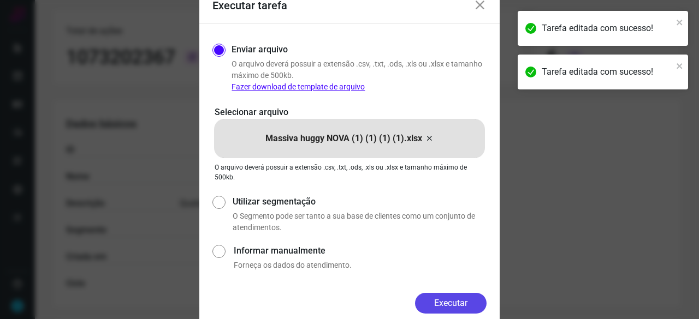
click at [478, 302] on button "Executar" at bounding box center [450, 303] width 71 height 21
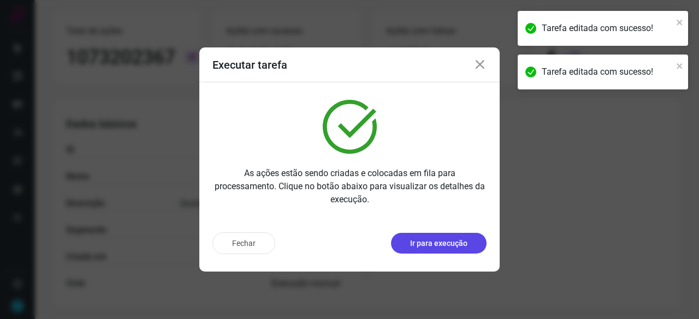
click at [436, 245] on p "Ir para execução" at bounding box center [438, 243] width 57 height 11
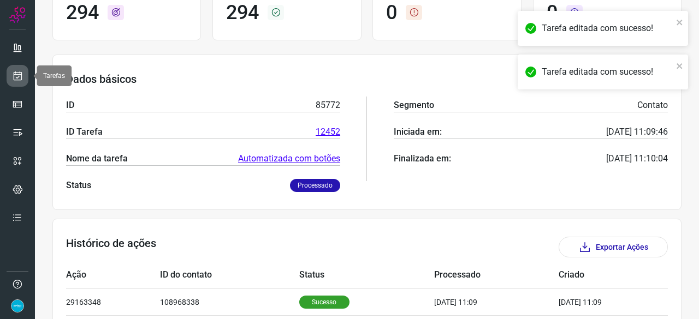
click at [17, 74] on icon at bounding box center [17, 75] width 11 height 11
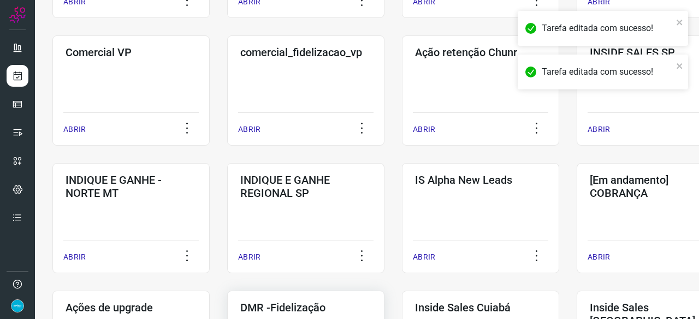
scroll to position [415, 0]
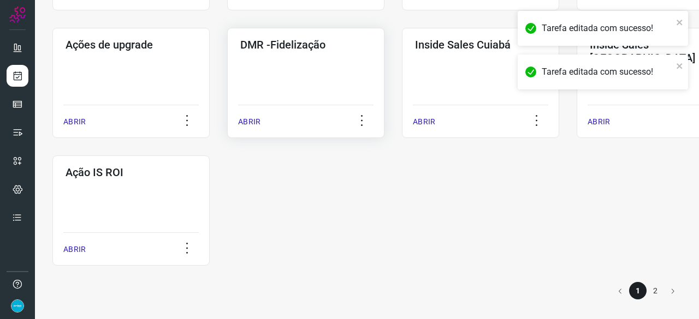
click at [252, 123] on p "ABRIR" at bounding box center [249, 121] width 22 height 11
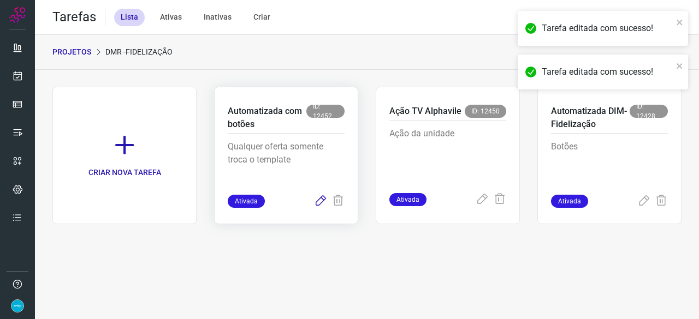
click at [323, 199] on icon at bounding box center [320, 201] width 13 height 13
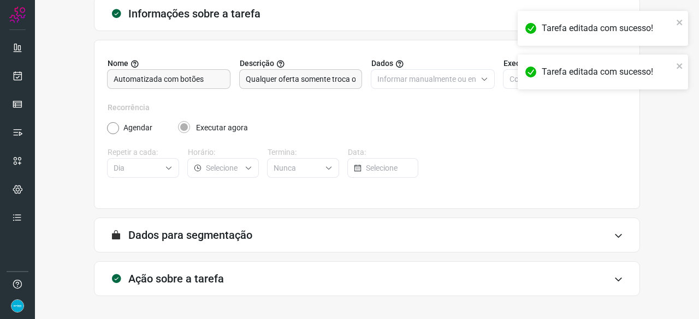
scroll to position [106, 0]
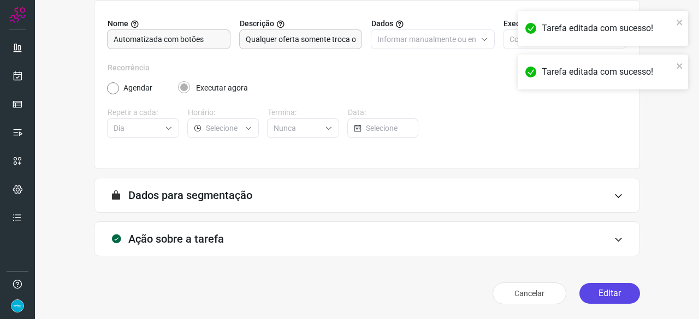
click at [592, 289] on button "Editar" at bounding box center [609, 293] width 61 height 21
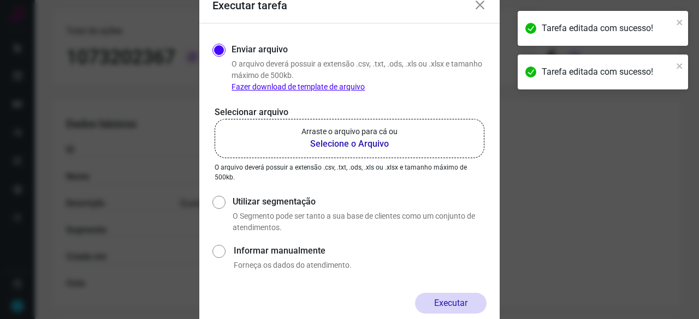
click at [327, 146] on b "Selecione o Arquivo" at bounding box center [349, 144] width 96 height 13
click at [0, 0] on input "Arraste o arquivo para cá ou Selecione o Arquivo" at bounding box center [0, 0] width 0 height 0
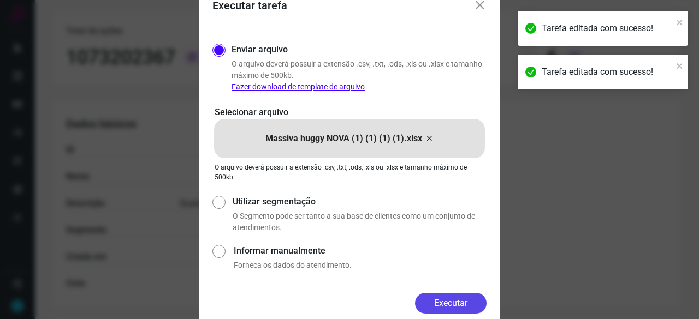
click at [459, 305] on button "Executar" at bounding box center [450, 303] width 71 height 21
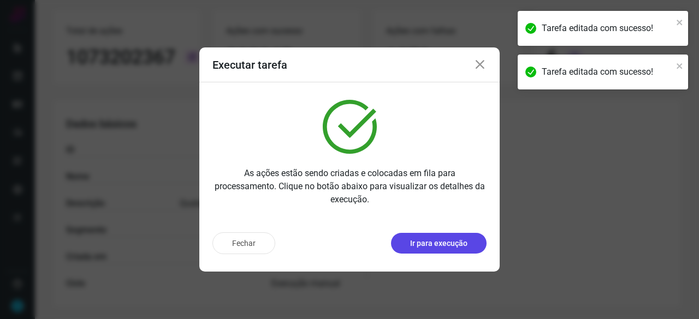
click at [449, 248] on p "Ir para execução" at bounding box center [438, 243] width 57 height 11
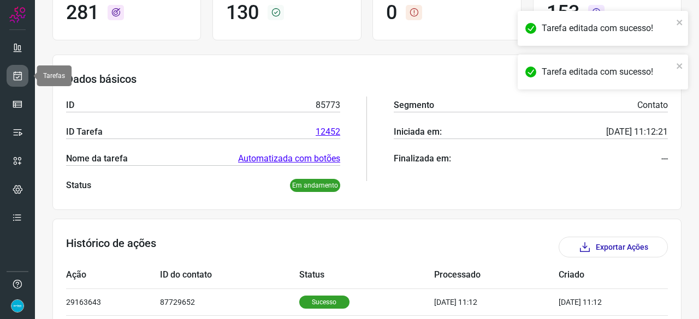
click at [13, 74] on icon at bounding box center [17, 75] width 11 height 11
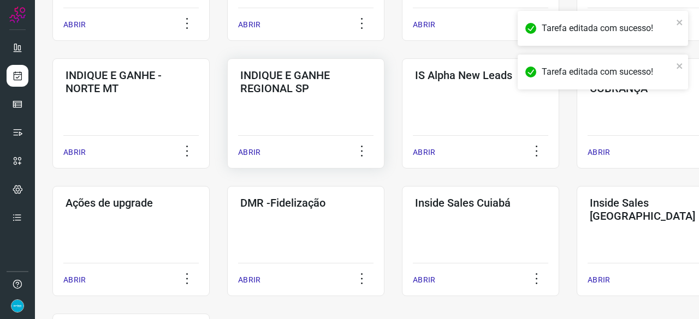
scroll to position [415, 0]
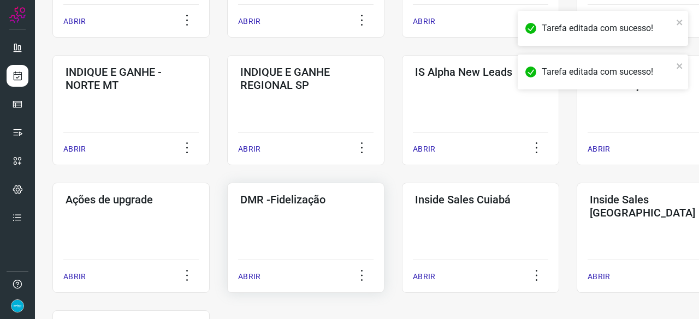
click at [251, 274] on p "ABRIR" at bounding box center [249, 276] width 22 height 11
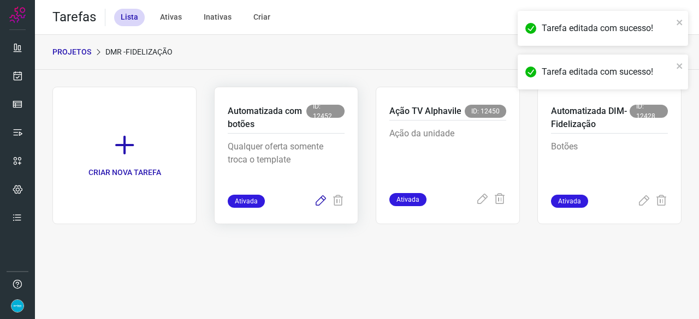
click at [321, 202] on icon at bounding box center [320, 201] width 13 height 13
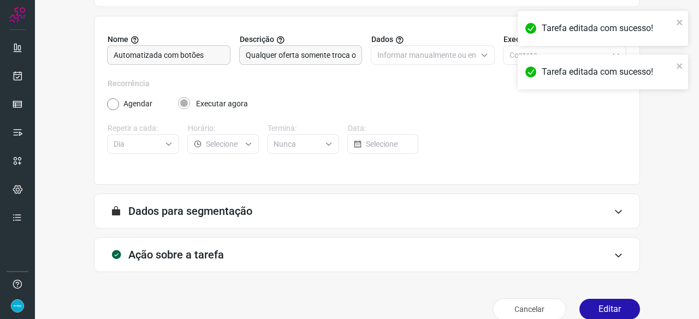
scroll to position [106, 0]
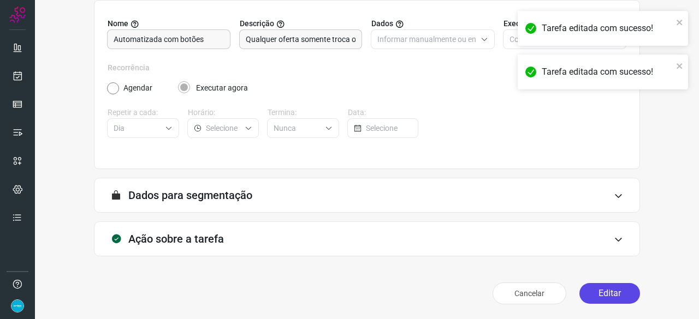
click at [607, 290] on button "Editar" at bounding box center [609, 293] width 61 height 21
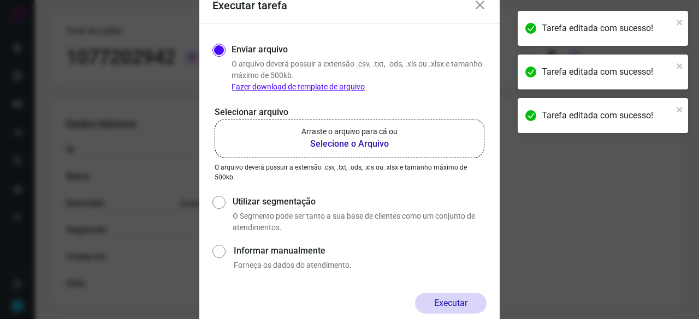
click at [326, 146] on b "Selecione o Arquivo" at bounding box center [349, 144] width 96 height 13
click at [0, 0] on input "Arraste o arquivo para cá ou Selecione o Arquivo" at bounding box center [0, 0] width 0 height 0
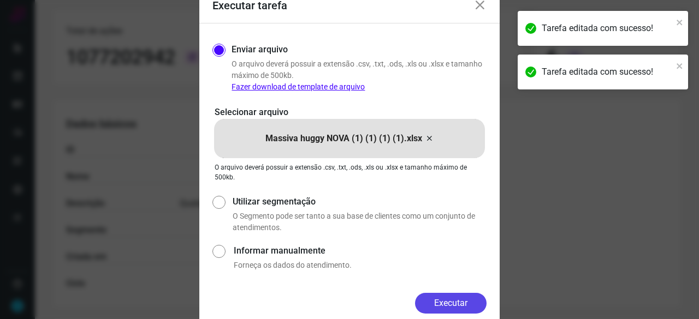
click at [467, 300] on button "Executar" at bounding box center [450, 303] width 71 height 21
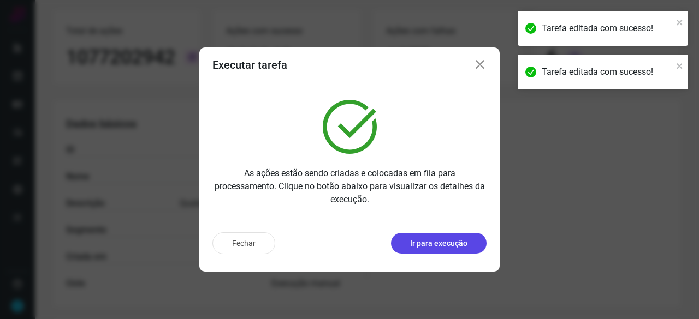
click at [450, 249] on button "Ir para execução" at bounding box center [439, 243] width 96 height 21
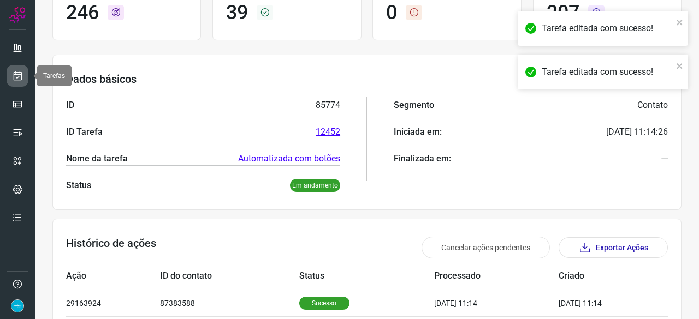
click at [14, 75] on icon at bounding box center [17, 75] width 11 height 11
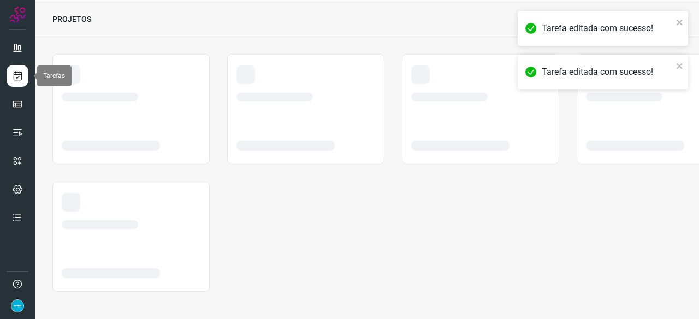
scroll to position [33, 0]
